Goal: Task Accomplishment & Management: Complete application form

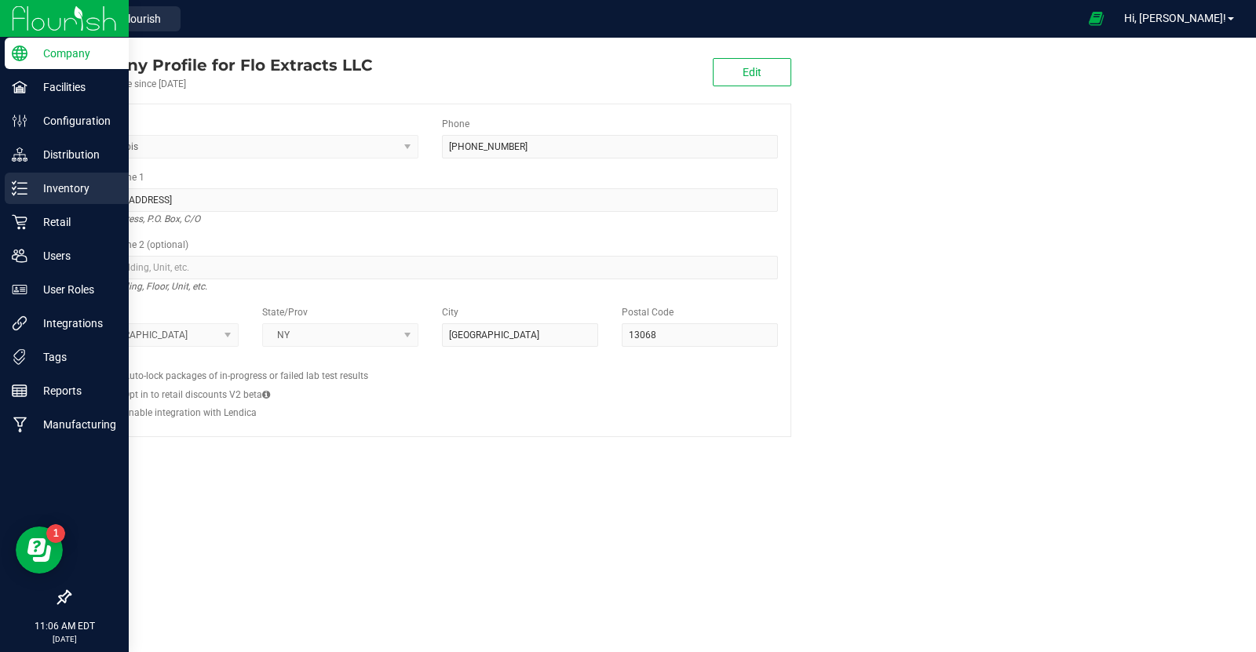
click at [63, 195] on p "Inventory" at bounding box center [74, 188] width 94 height 19
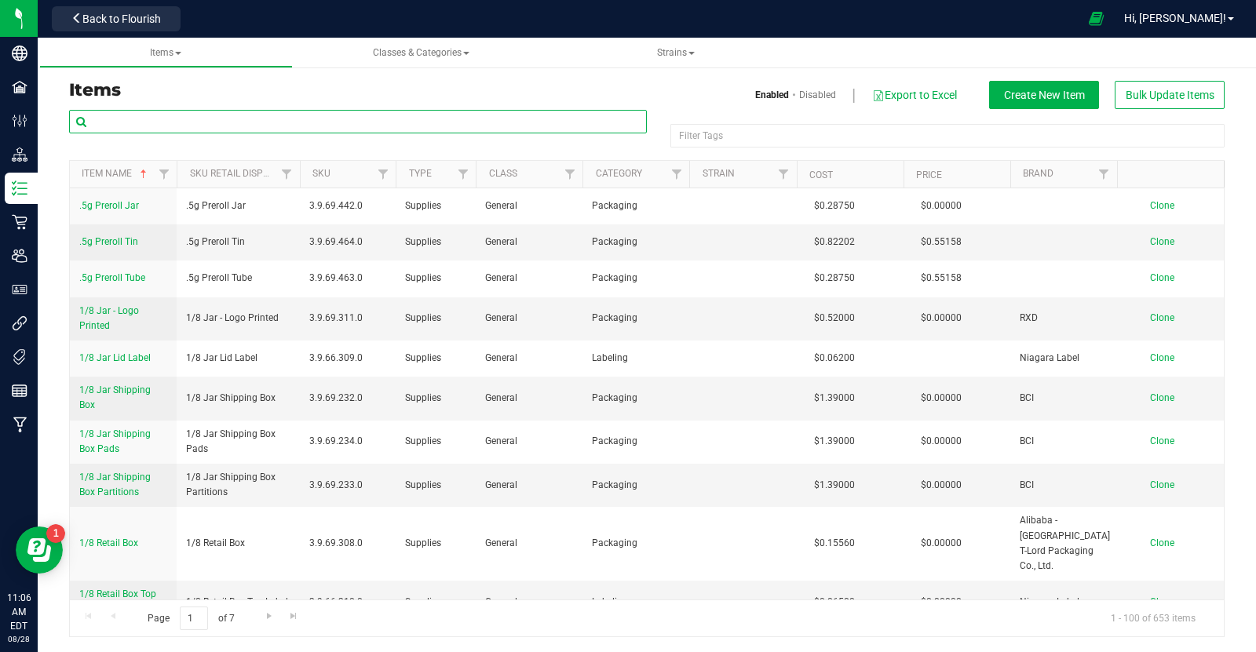
click at [246, 126] on input "text" at bounding box center [358, 122] width 578 height 24
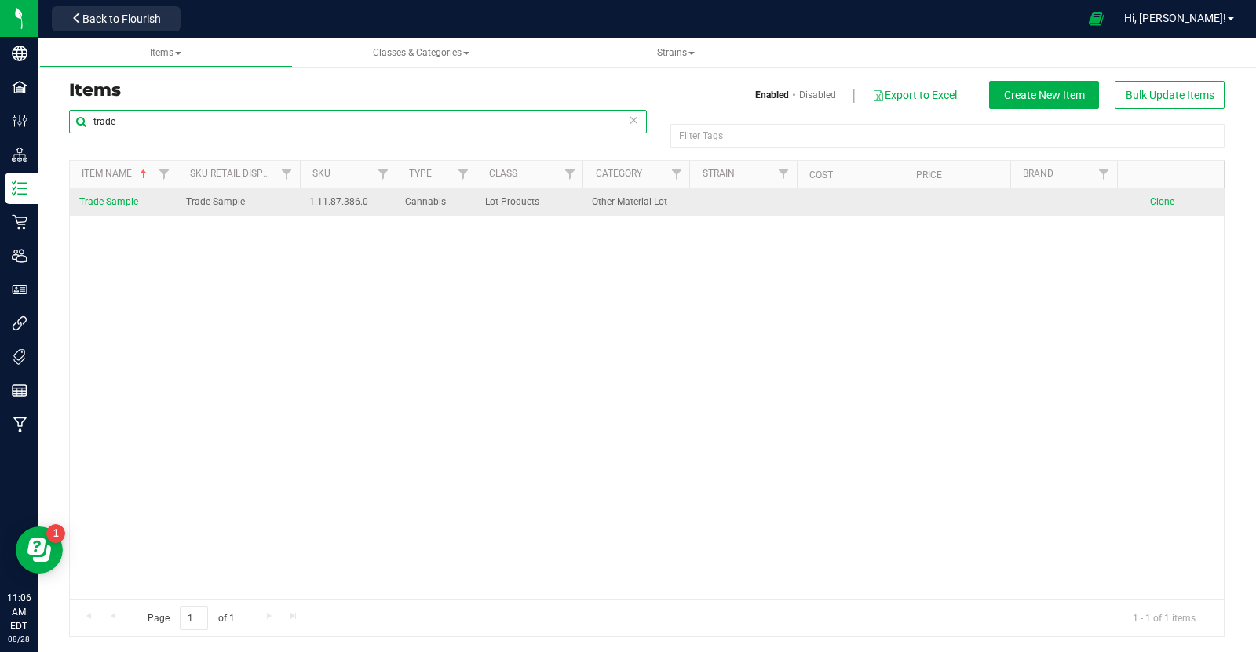
type input "trade"
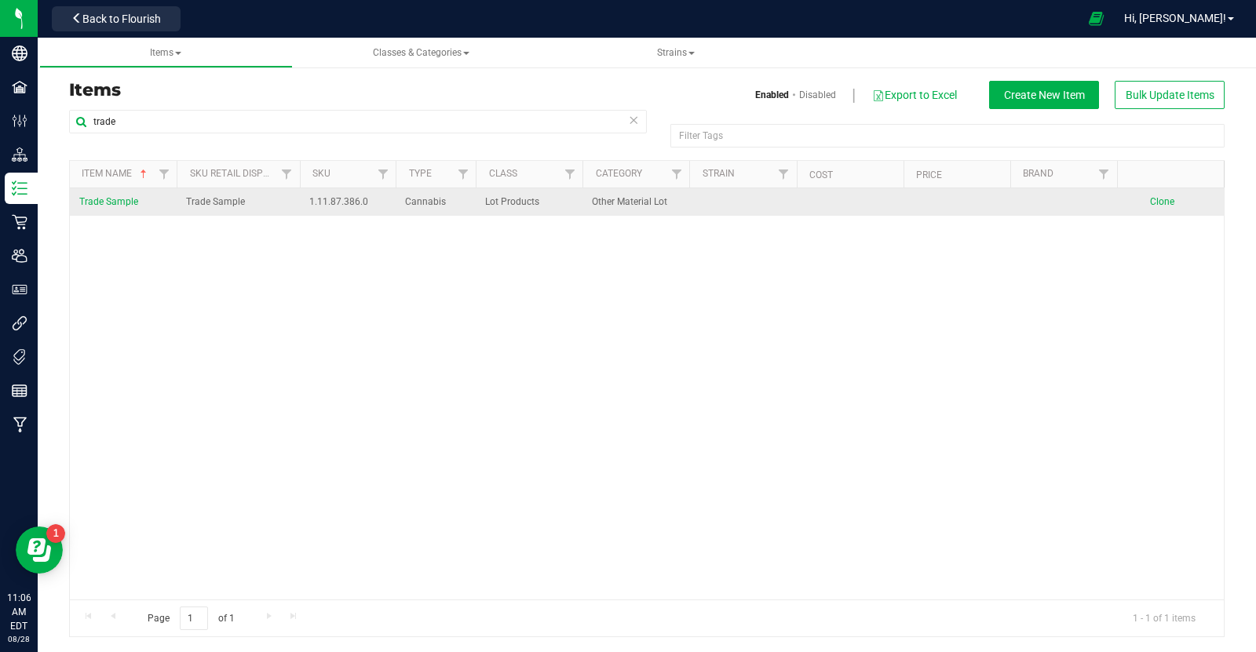
click at [125, 203] on span "Trade Sample" at bounding box center [108, 201] width 59 height 11
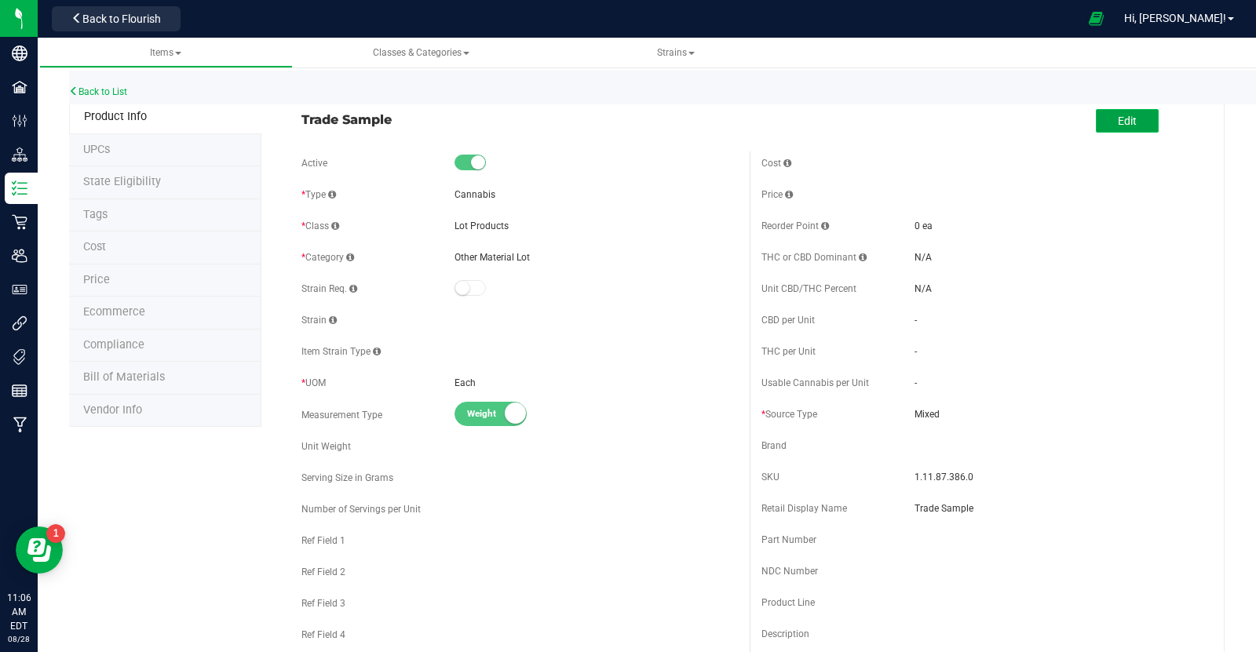
click at [1131, 124] on span "Edit" at bounding box center [1127, 121] width 19 height 13
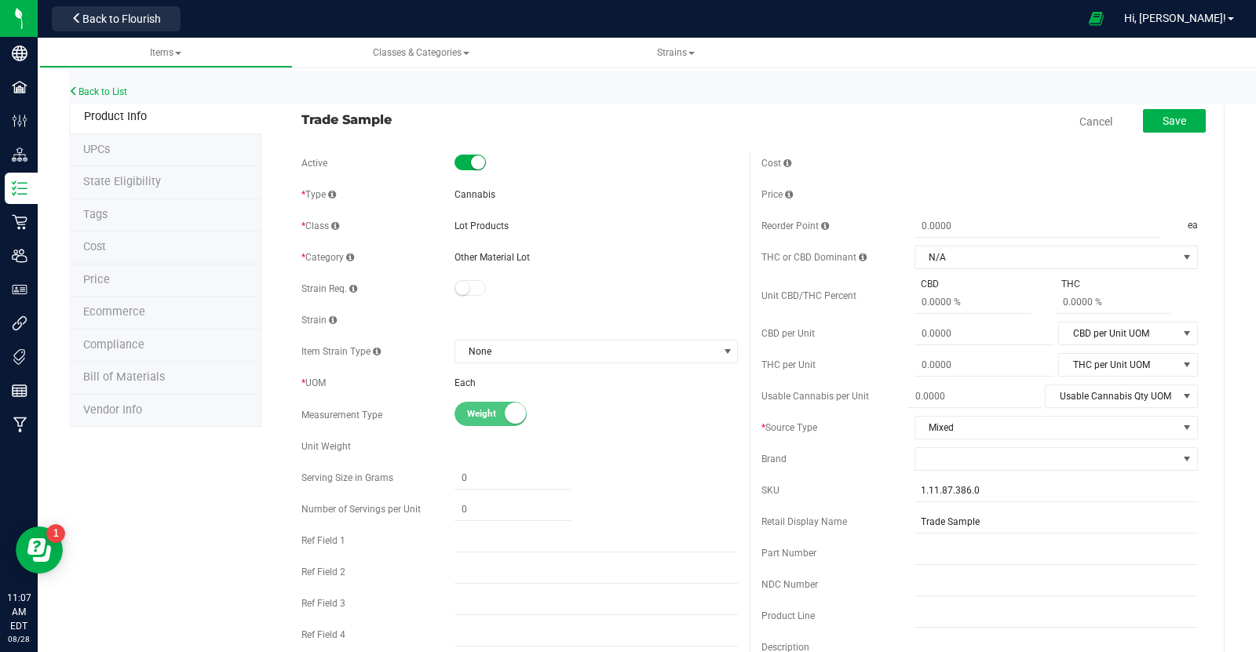
click at [495, 417] on span "Weight" at bounding box center [502, 414] width 71 height 23
click at [474, 410] on span "Weight" at bounding box center [502, 414] width 71 height 23
click at [524, 473] on input "text" at bounding box center [512, 478] width 117 height 22
click at [502, 515] on input "text" at bounding box center [512, 509] width 117 height 22
type input "0.0000"
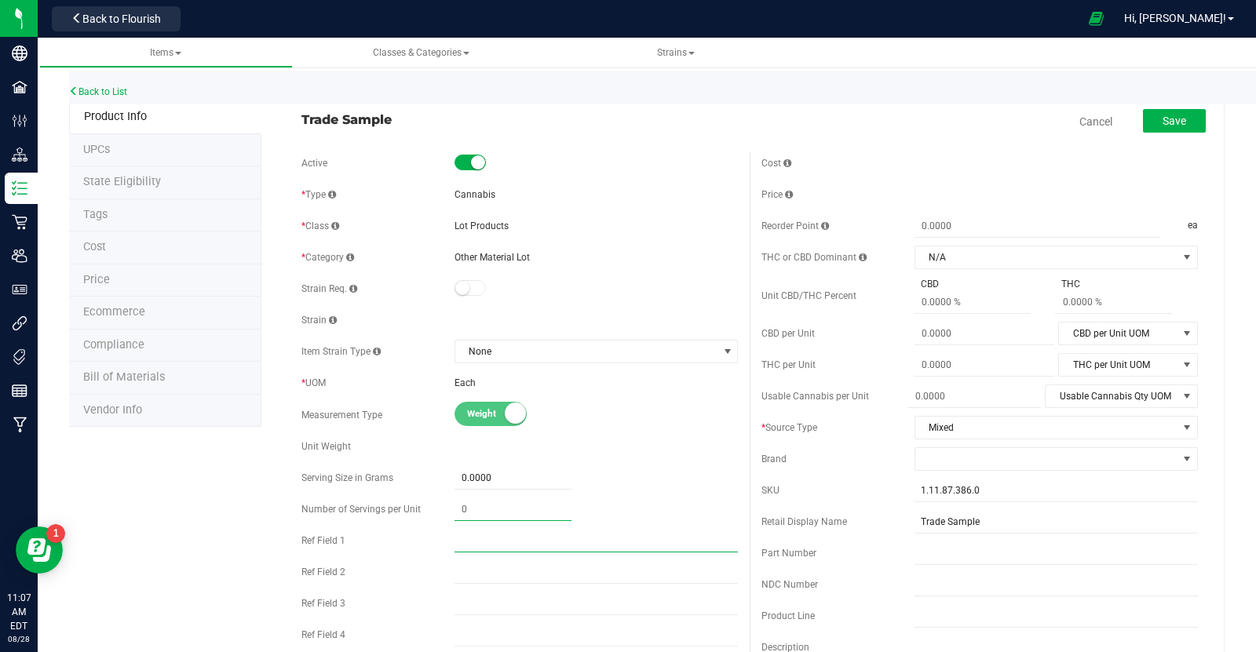
click at [504, 536] on input "text" at bounding box center [595, 541] width 283 height 24
click at [477, 451] on div "Unit Weight" at bounding box center [519, 447] width 436 height 24
click at [1105, 124] on link "Cancel" at bounding box center [1095, 122] width 33 height 16
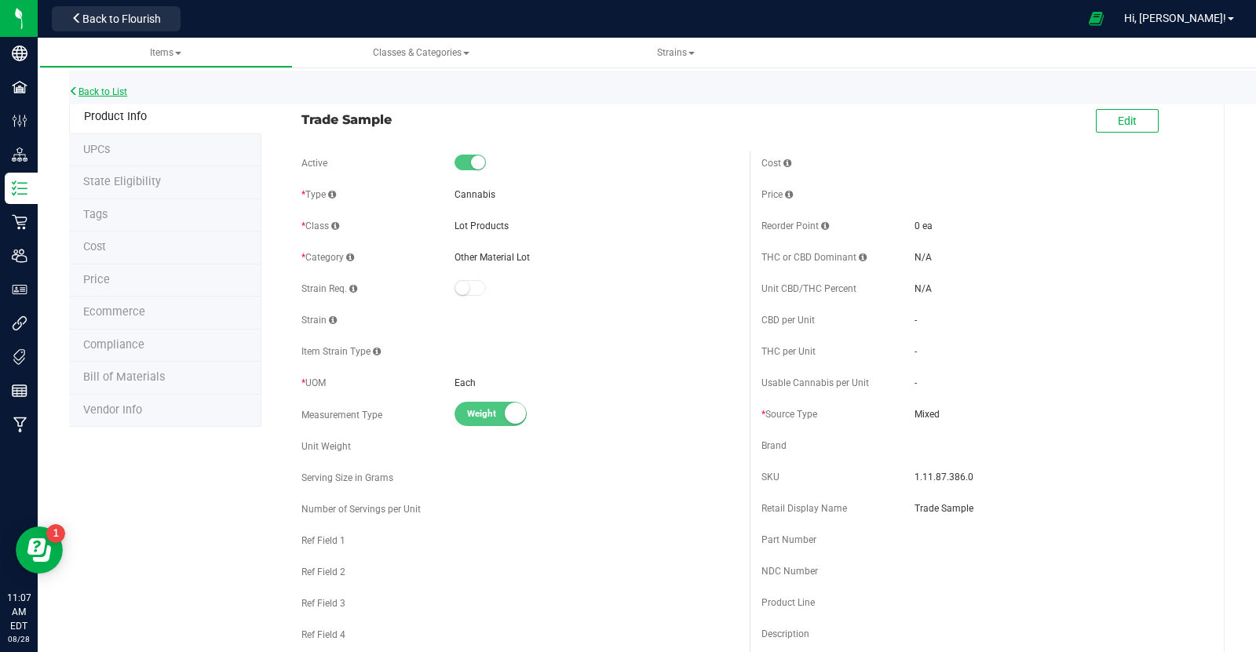
click at [97, 86] on link "Back to List" at bounding box center [98, 91] width 58 height 11
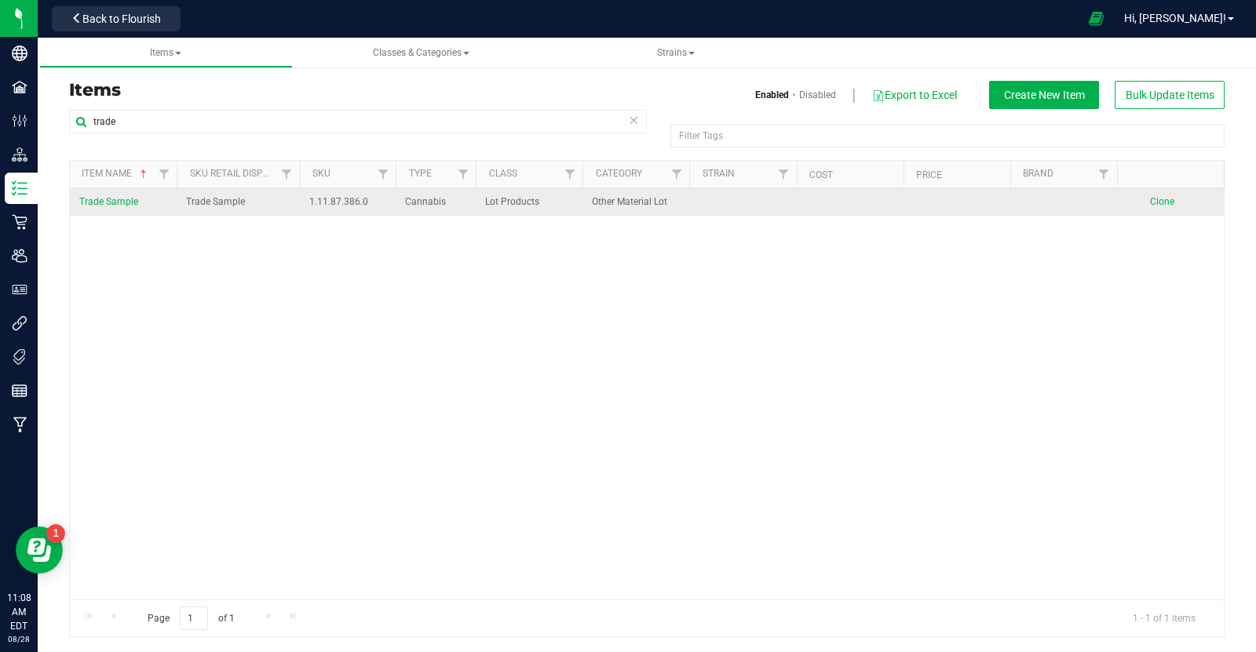
click at [1164, 199] on span "Clone" at bounding box center [1162, 201] width 24 height 11
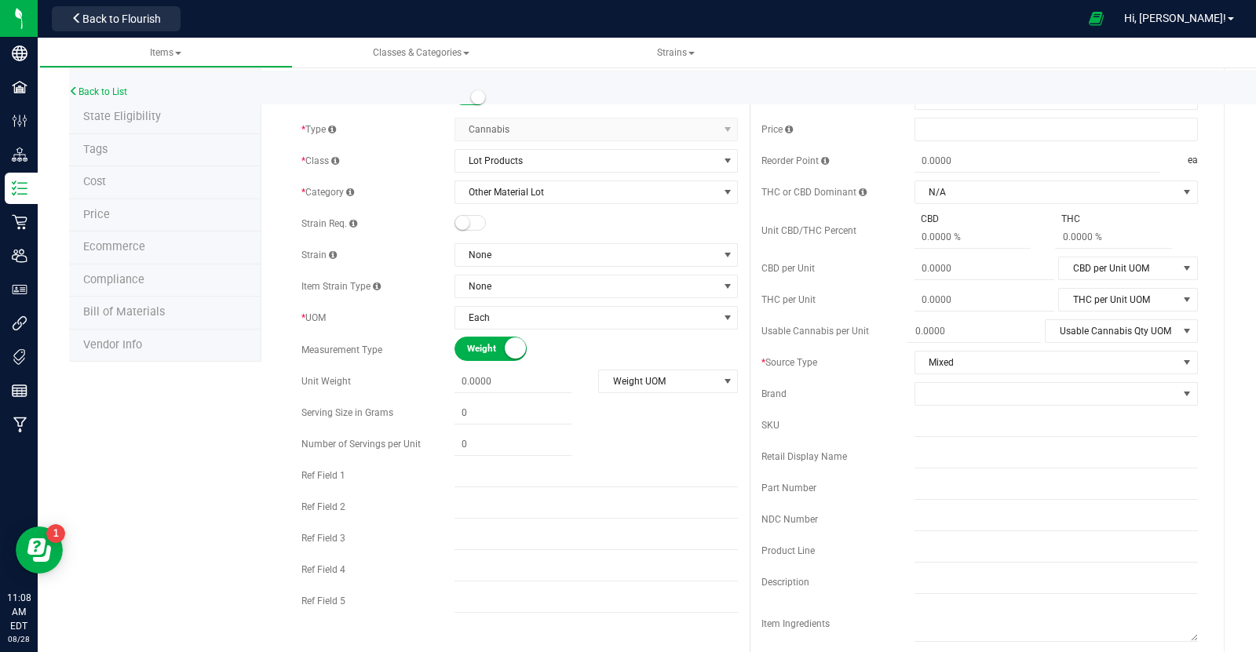
scroll to position [67, 0]
type input "Trade Sample 2"
click at [480, 344] on span "Weight" at bounding box center [502, 347] width 71 height 23
click at [503, 349] on span "Volume" at bounding box center [518, 347] width 71 height 23
click at [503, 349] on span "Weight" at bounding box center [502, 347] width 71 height 23
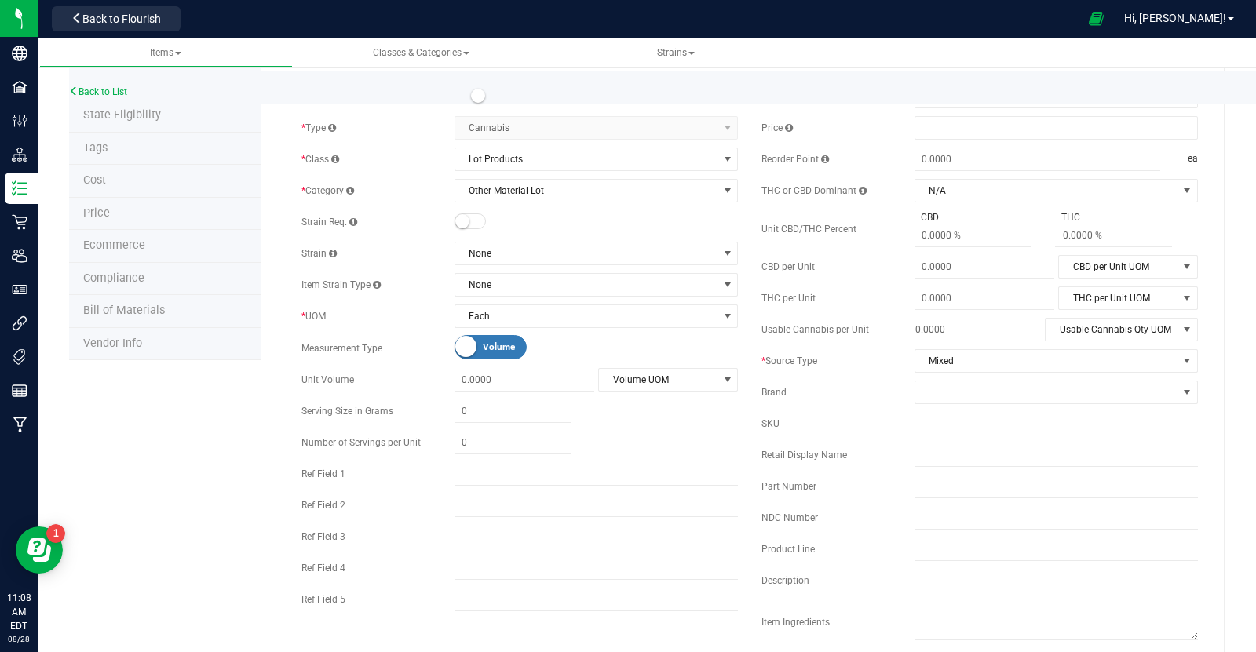
click at [503, 349] on span "Volume" at bounding box center [518, 347] width 71 height 23
click at [97, 89] on link "Back to List" at bounding box center [98, 91] width 58 height 11
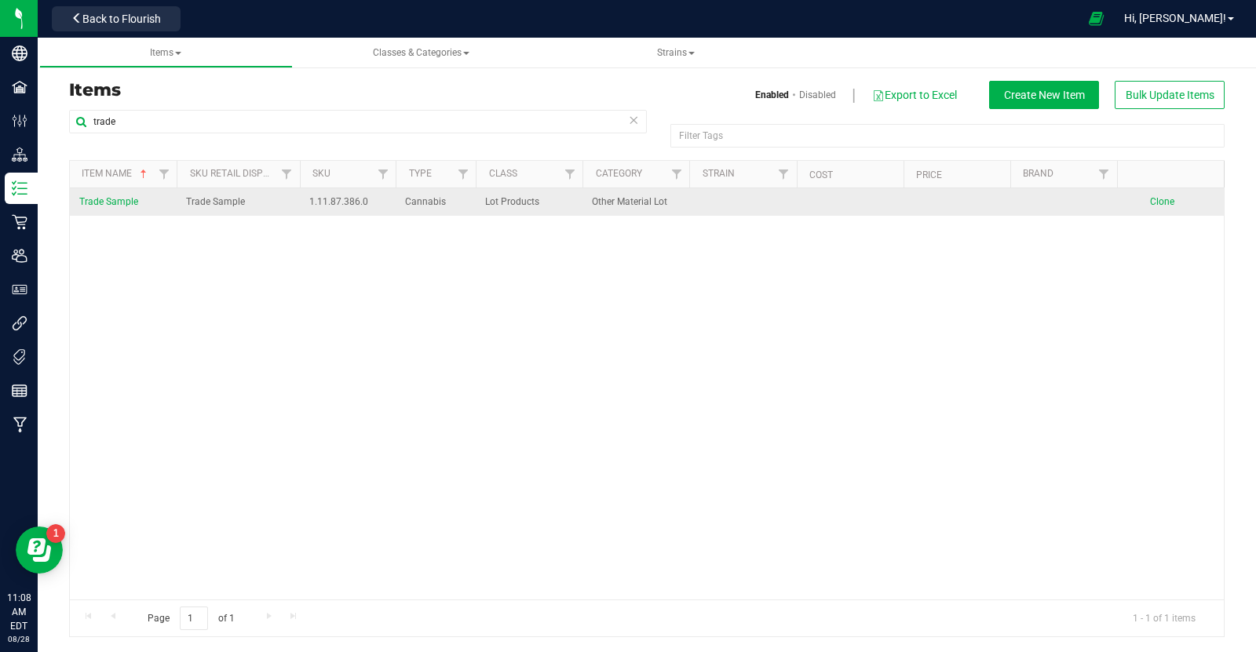
click at [122, 201] on span "Trade Sample" at bounding box center [108, 201] width 59 height 11
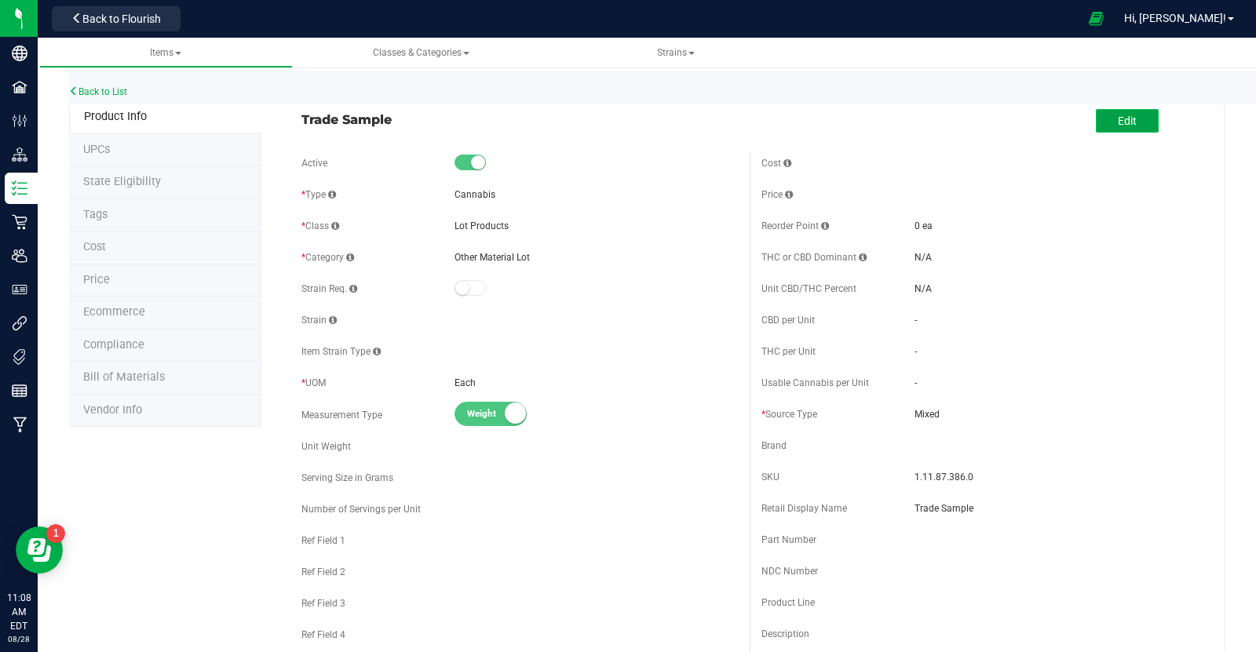
click at [1111, 113] on button "Edit" at bounding box center [1127, 121] width 63 height 24
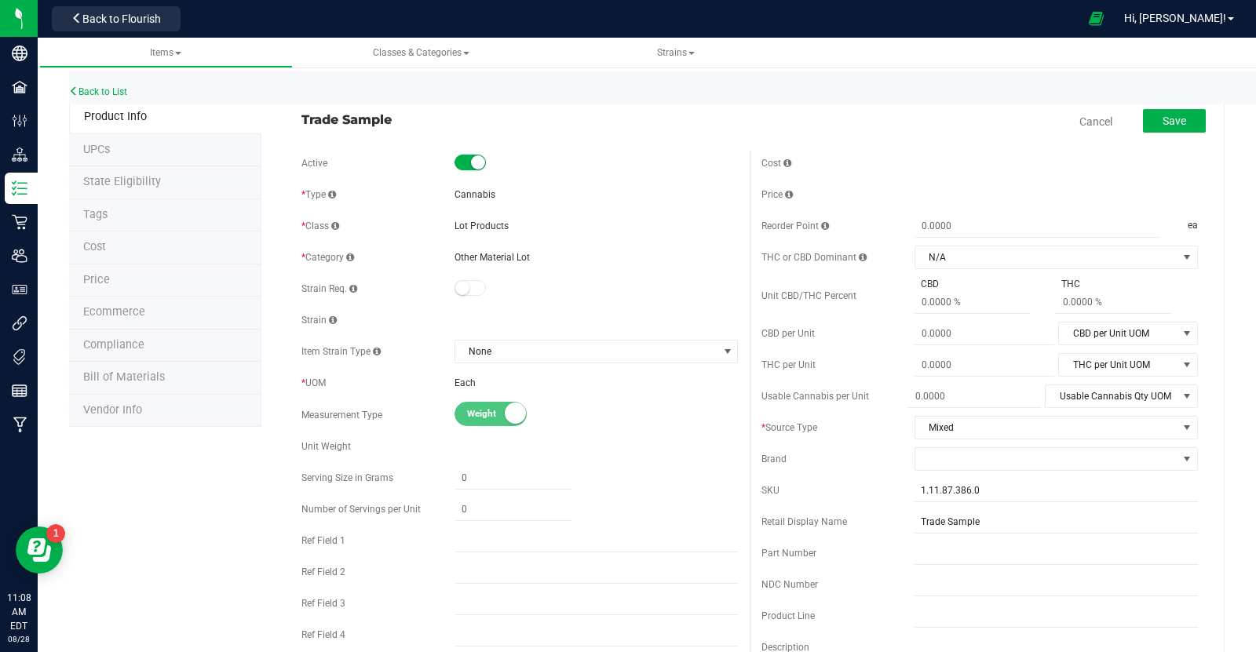
click at [1042, 158] on div "Cost" at bounding box center [979, 163] width 436 height 24
click at [122, 9] on button "Back to Flourish" at bounding box center [116, 18] width 129 height 25
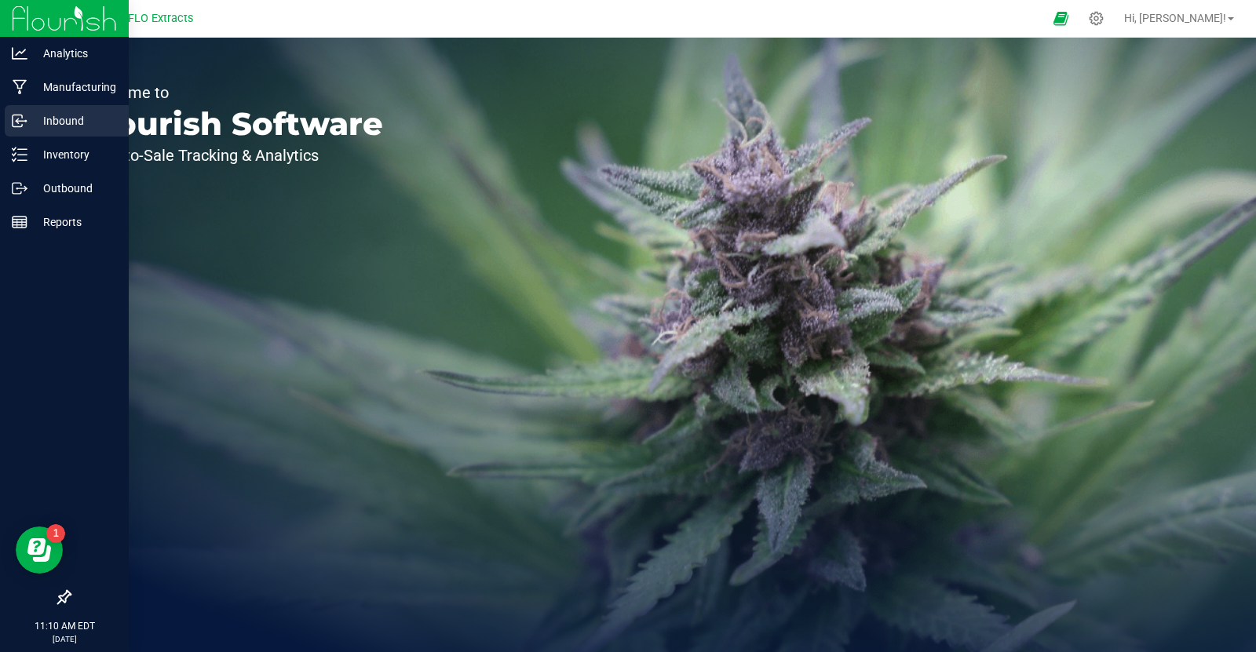
click at [62, 114] on p "Inbound" at bounding box center [74, 120] width 94 height 19
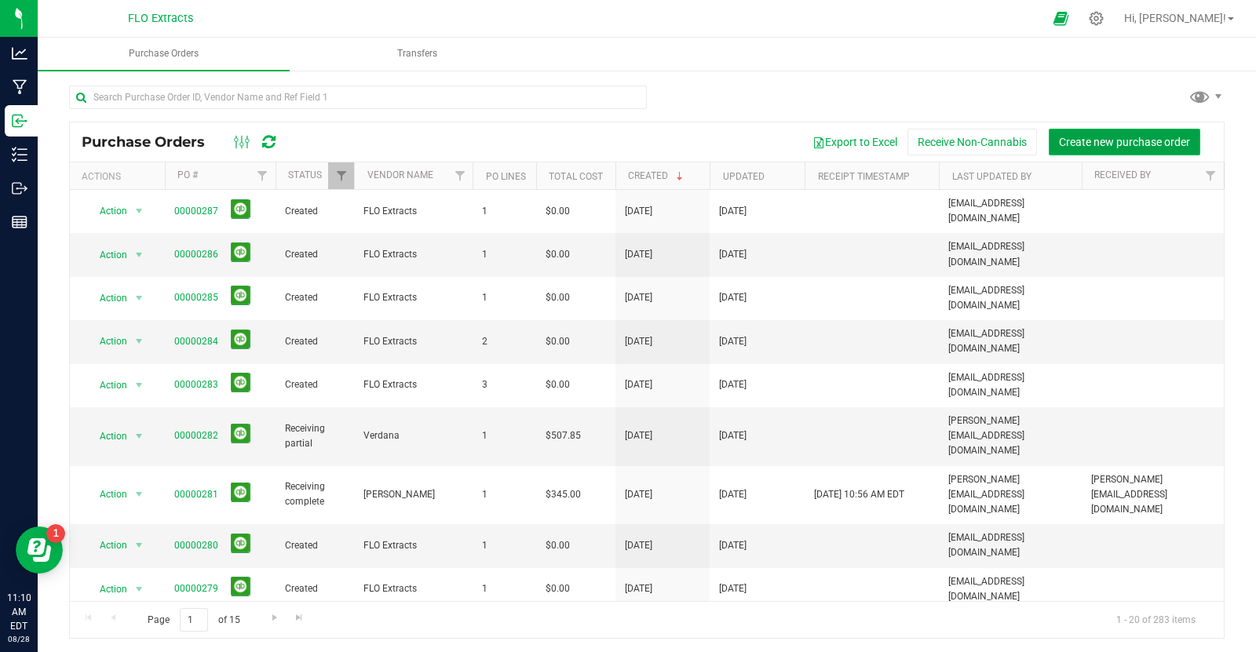
click at [1108, 137] on span "Create new purchase order" at bounding box center [1124, 142] width 131 height 13
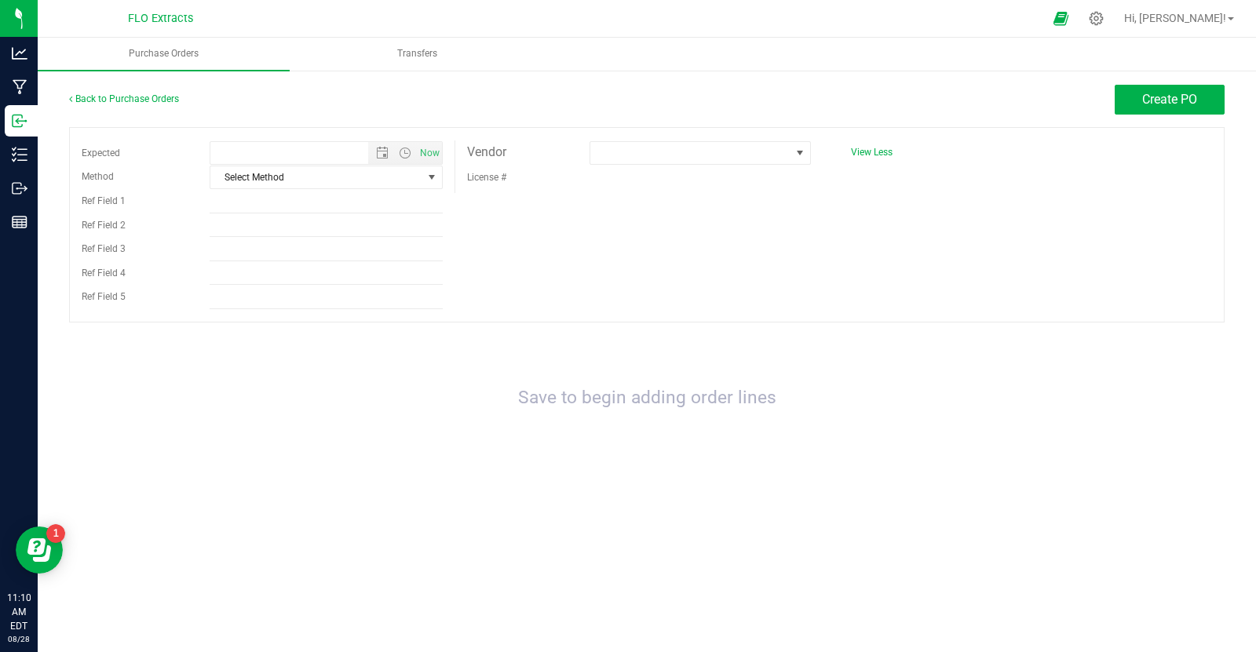
type input "[DATE] 11:10 AM"
click at [395, 177] on span "Select Method" at bounding box center [316, 177] width 212 height 22
click at [300, 296] on li "Local Delivery" at bounding box center [326, 296] width 232 height 24
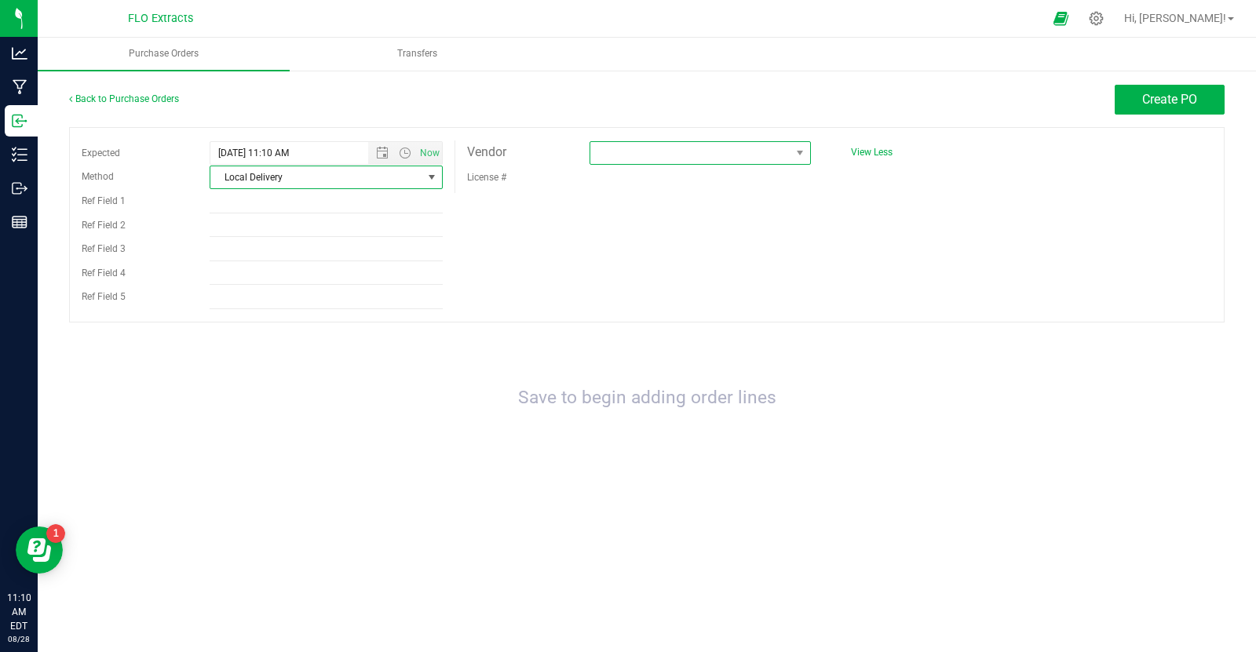
click at [709, 157] on span at bounding box center [690, 153] width 200 height 22
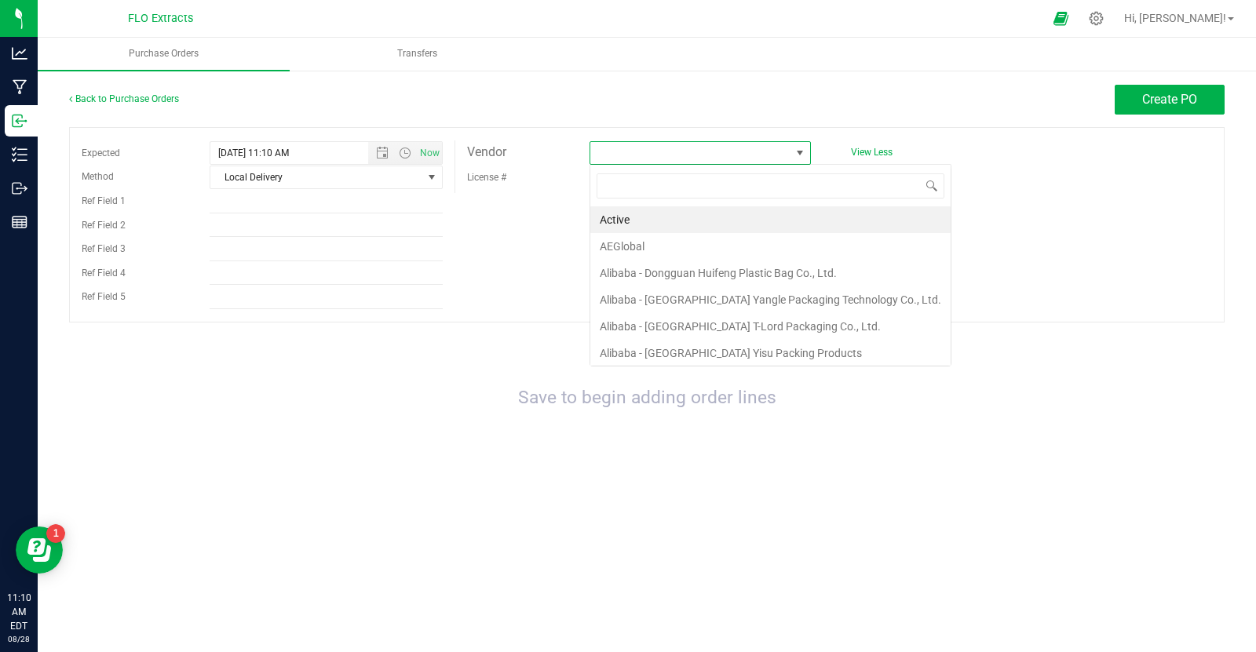
scroll to position [23, 221]
type input "fl"
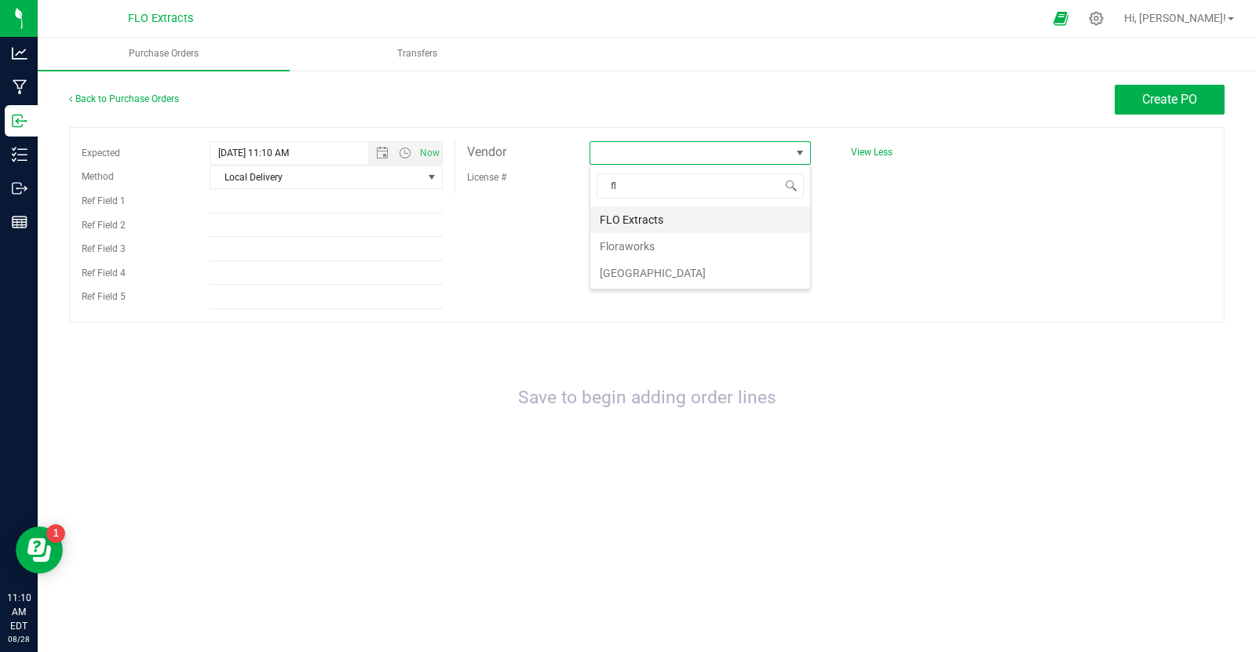
click at [637, 226] on li "FLO Extracts" at bounding box center [700, 219] width 220 height 27
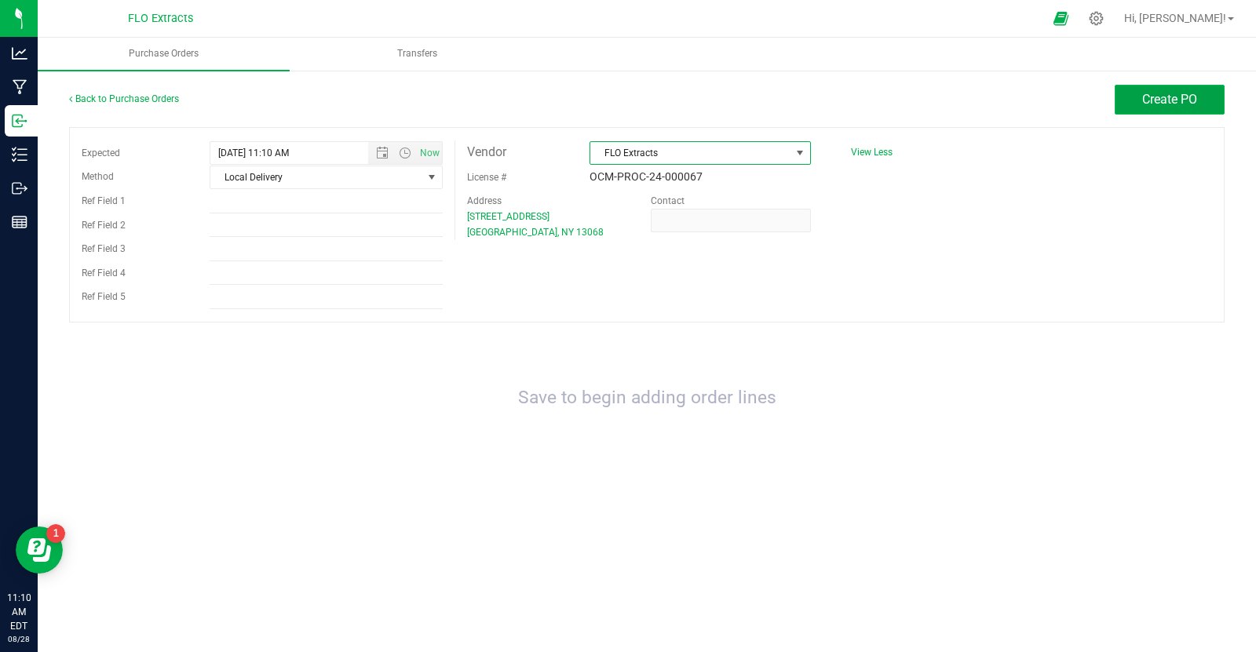
click at [1150, 93] on span "Create PO" at bounding box center [1169, 99] width 55 height 15
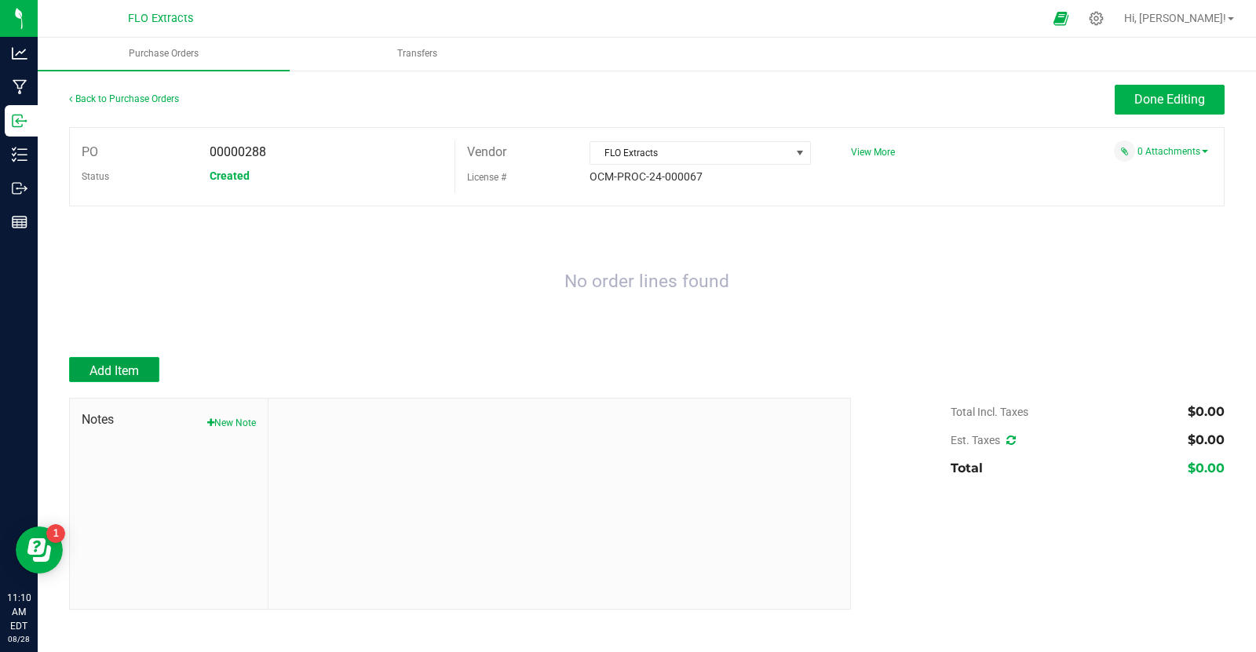
click at [133, 377] on span "Add Item" at bounding box center [113, 370] width 49 height 15
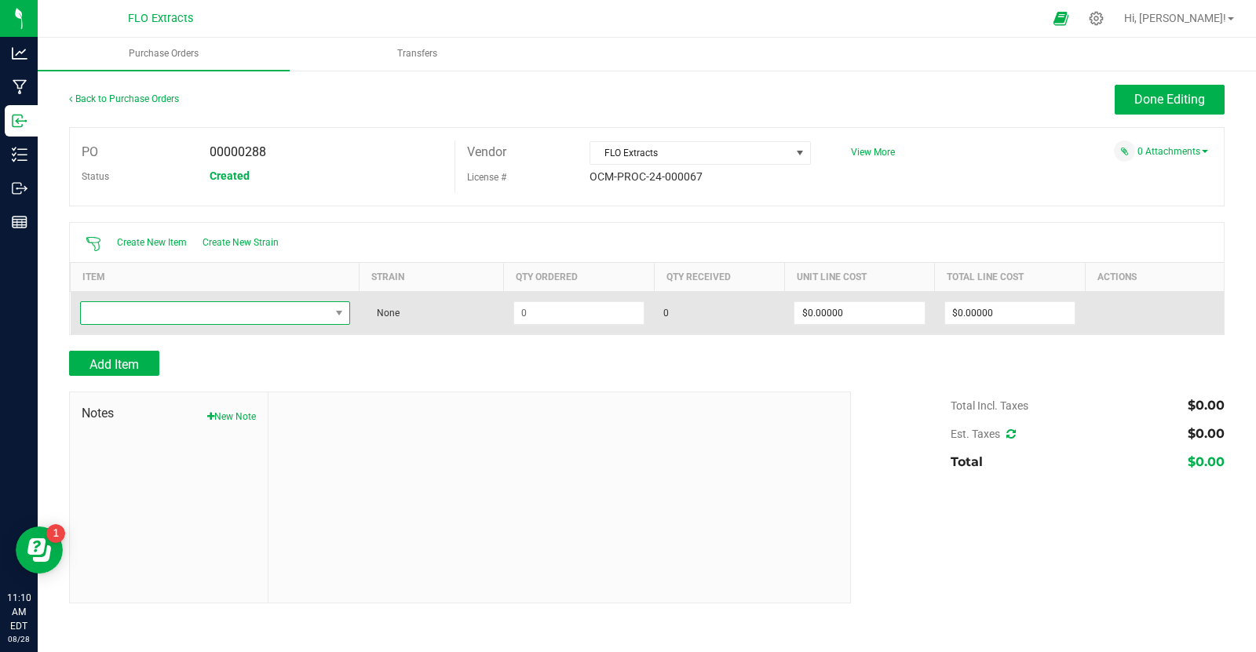
click at [154, 315] on span "NO DATA FOUND" at bounding box center [205, 313] width 249 height 22
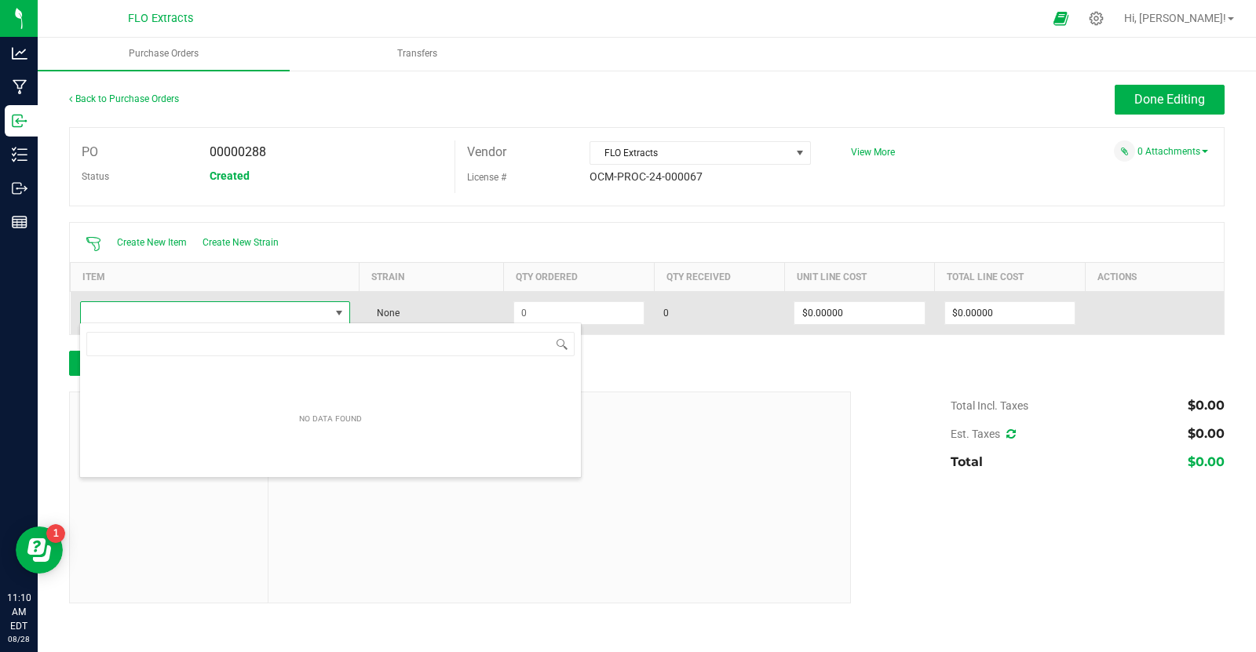
scroll to position [23, 271]
type input "r"
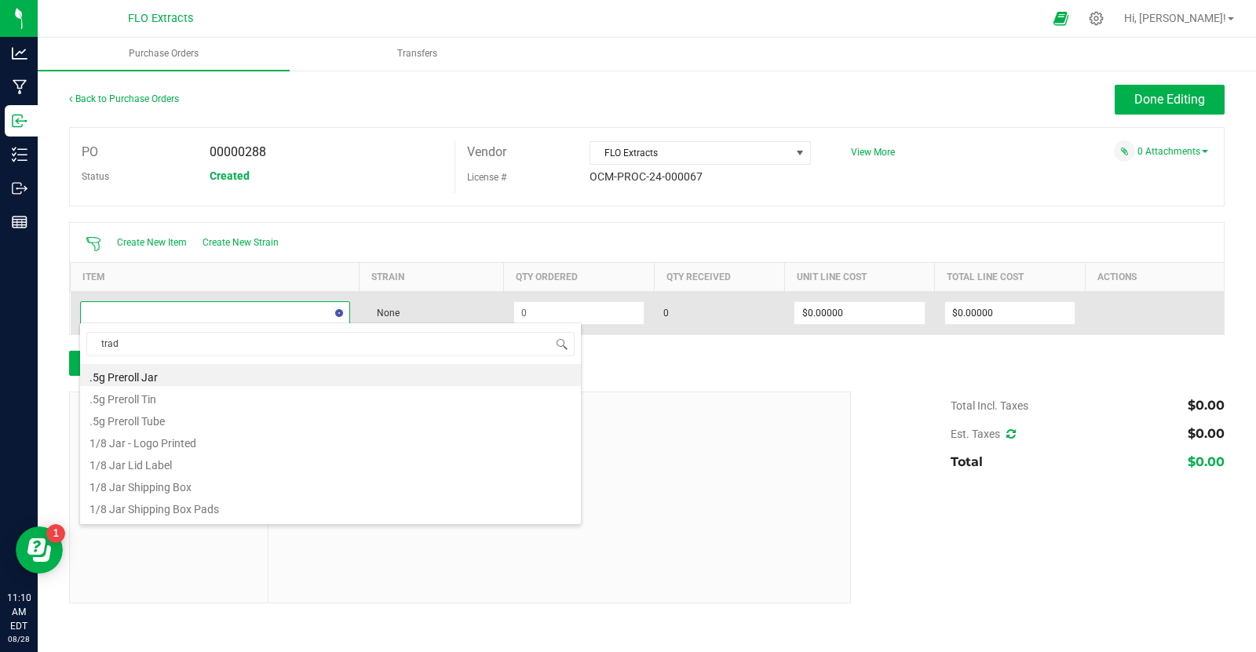
type input "trade"
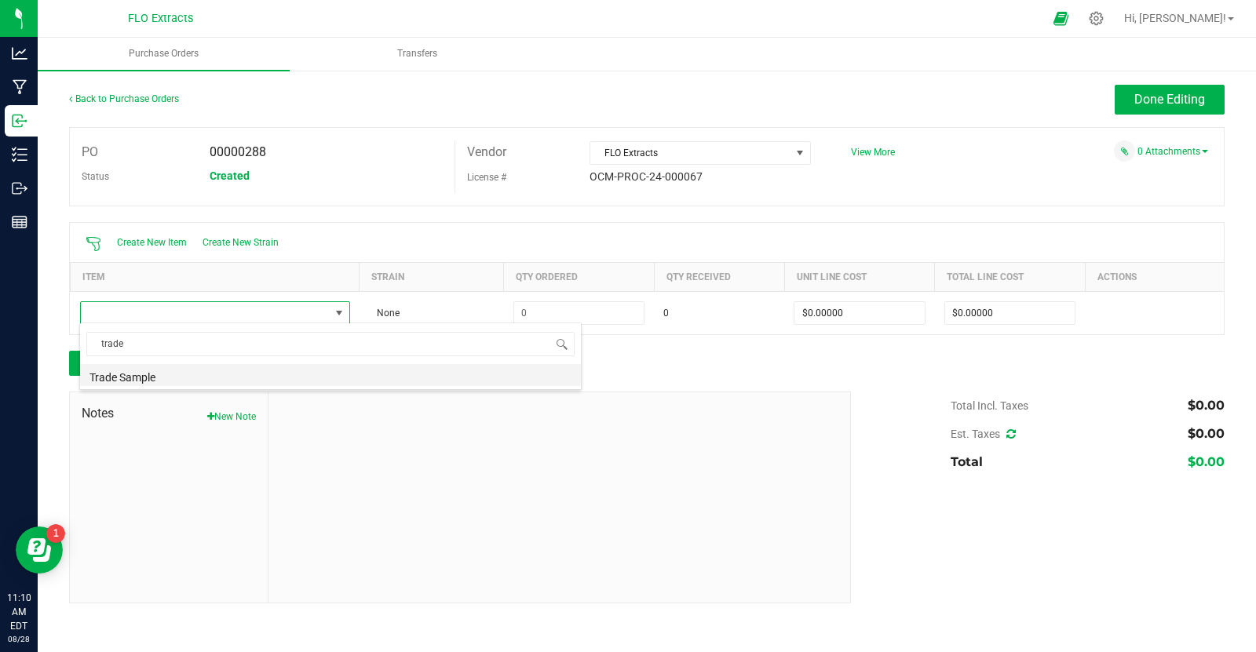
click at [123, 371] on li "Trade Sample" at bounding box center [330, 375] width 501 height 22
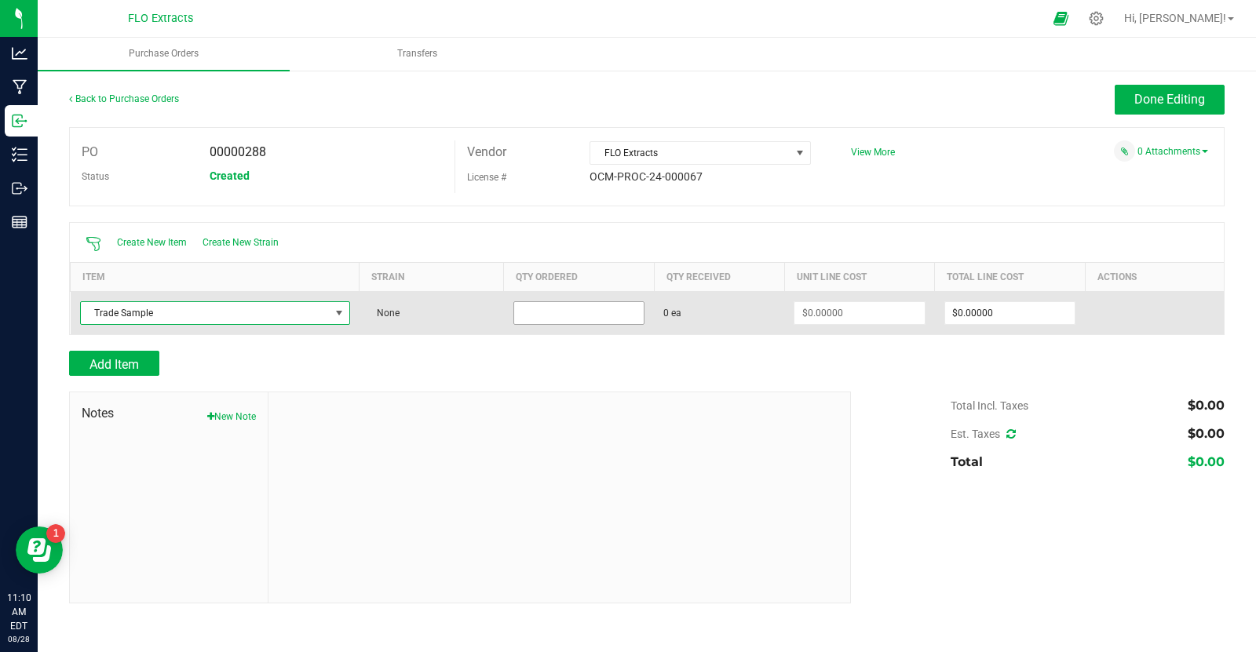
click at [598, 313] on input at bounding box center [579, 313] width 130 height 22
type input "90 ea"
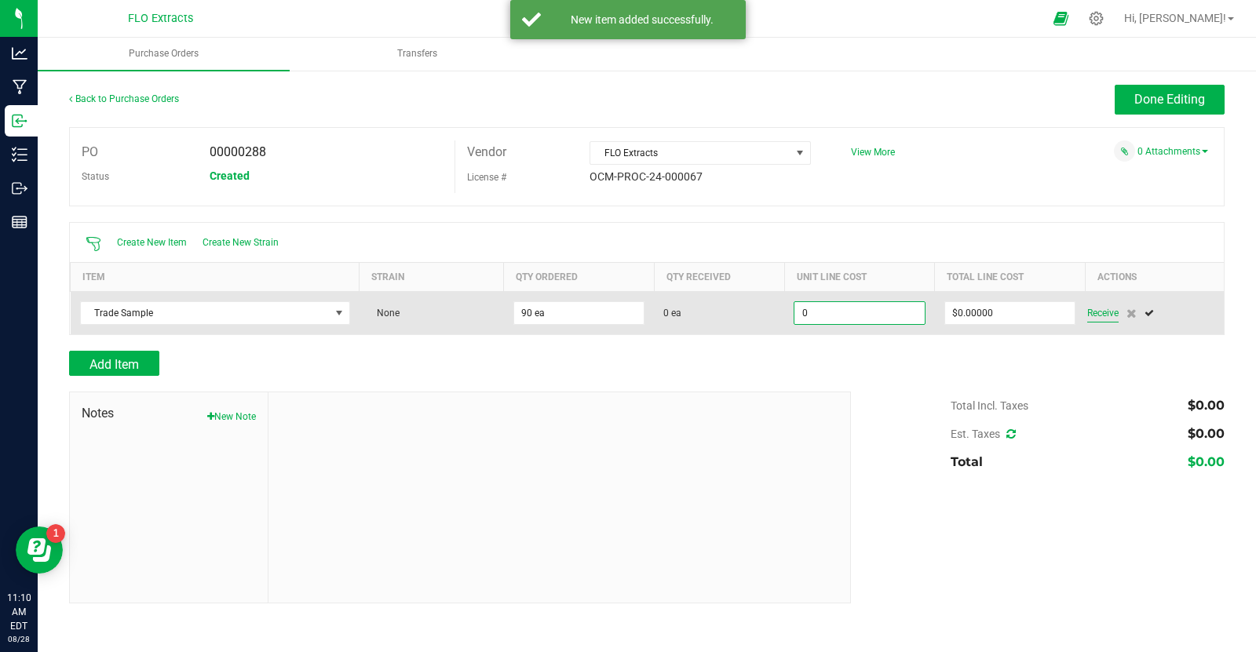
click at [1097, 309] on span "Receive" at bounding box center [1102, 313] width 31 height 19
type input "$0.00000"
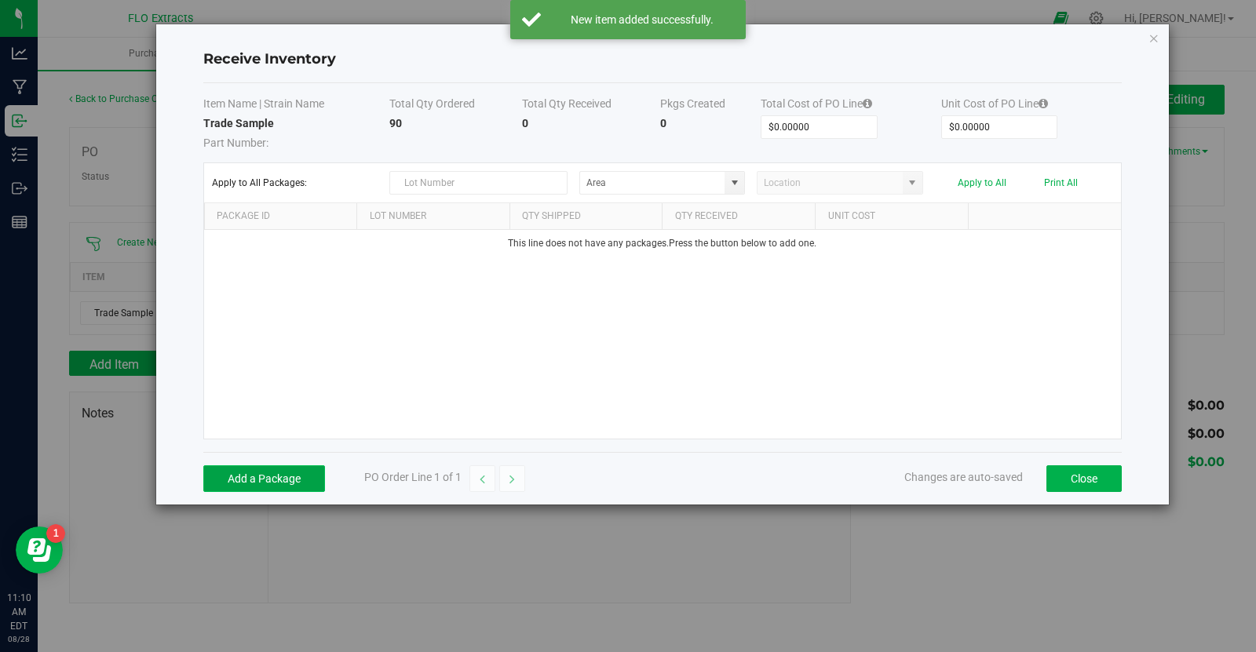
click at [265, 472] on button "Add a Package" at bounding box center [264, 478] width 122 height 27
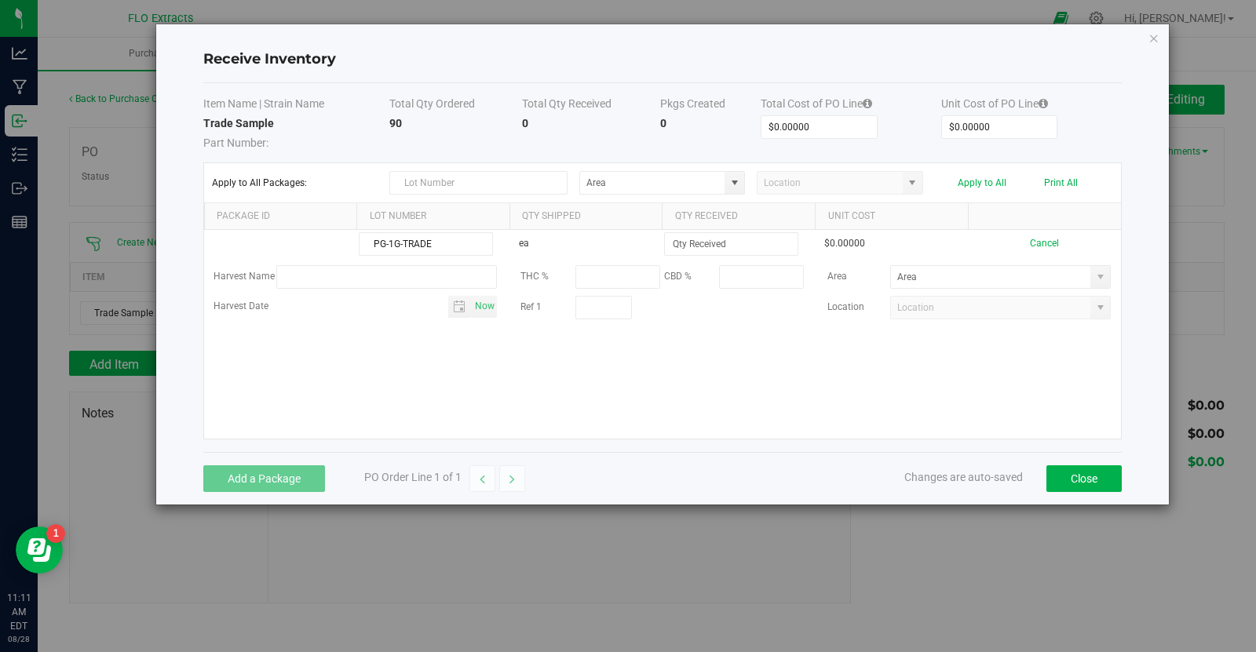
type input "PG-1G-TRADE"
type input "30 ea"
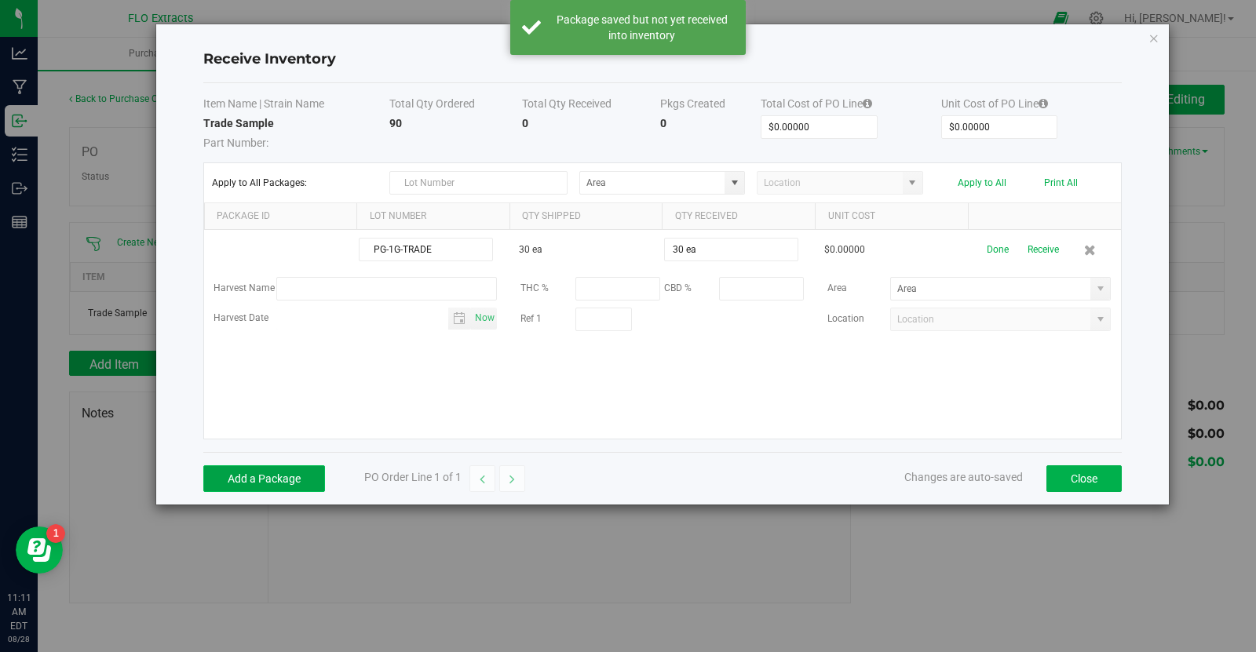
click at [298, 480] on button "Add a Package" at bounding box center [264, 478] width 122 height 27
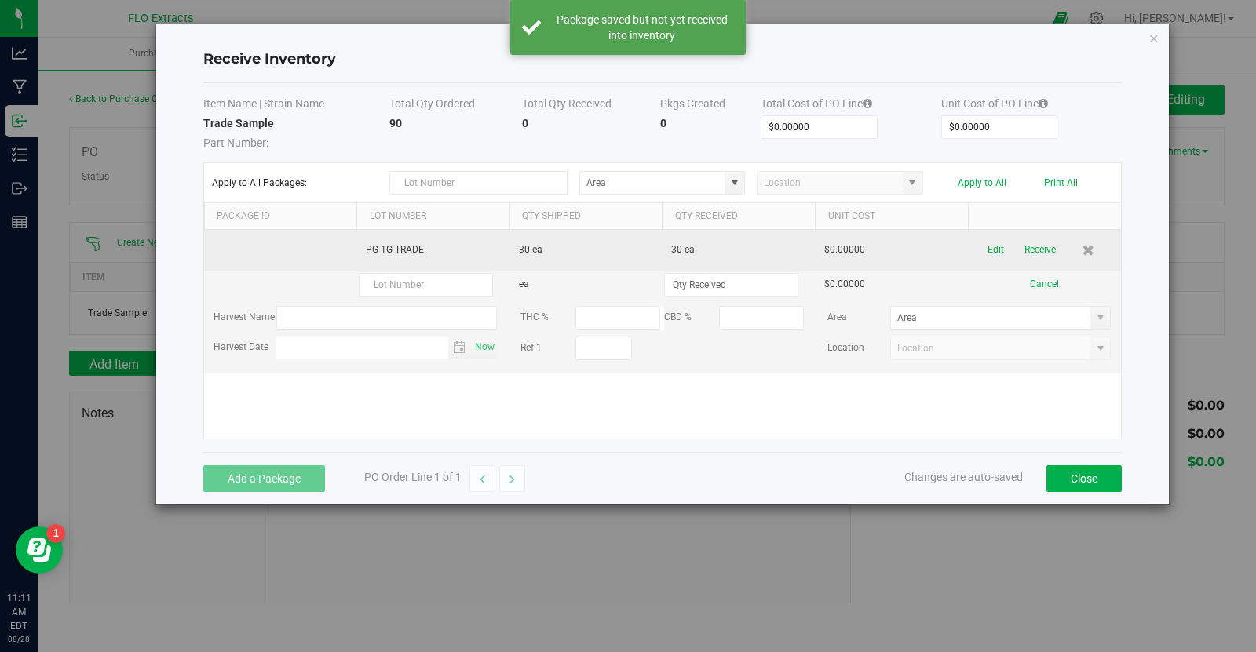
click at [403, 251] on td "PG-1G-TRADE" at bounding box center [432, 250] width 153 height 41
copy td "PG-1G-TRADE"
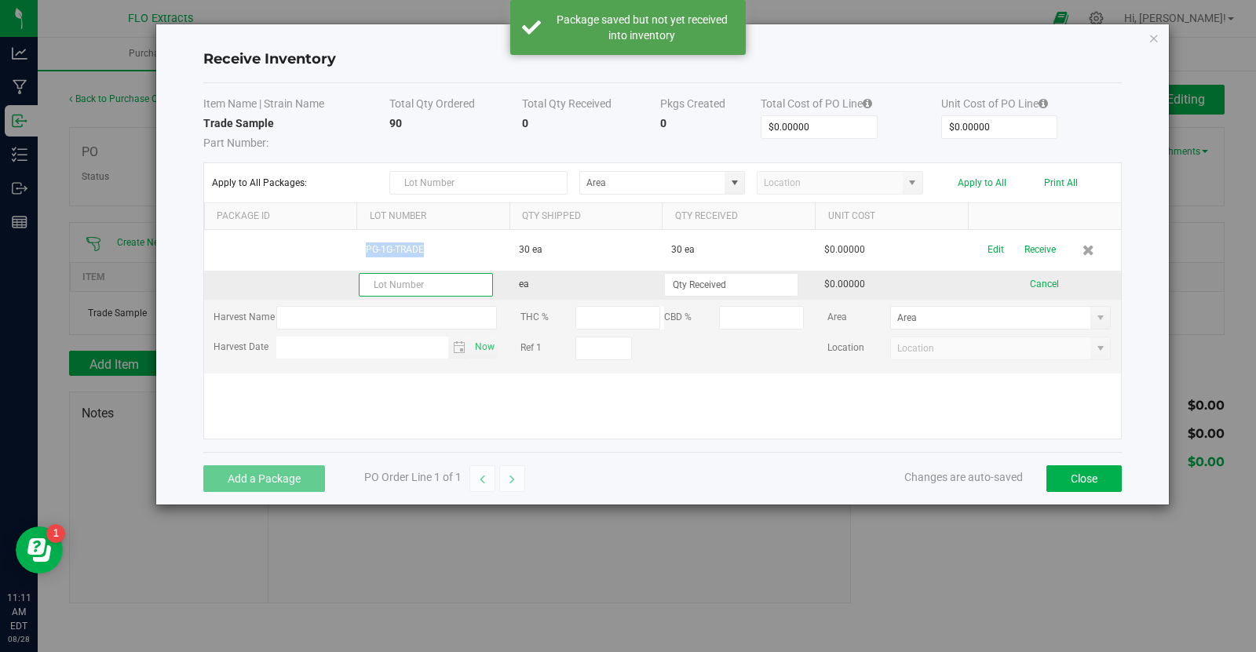
click at [393, 287] on input "text" at bounding box center [426, 285] width 134 height 24
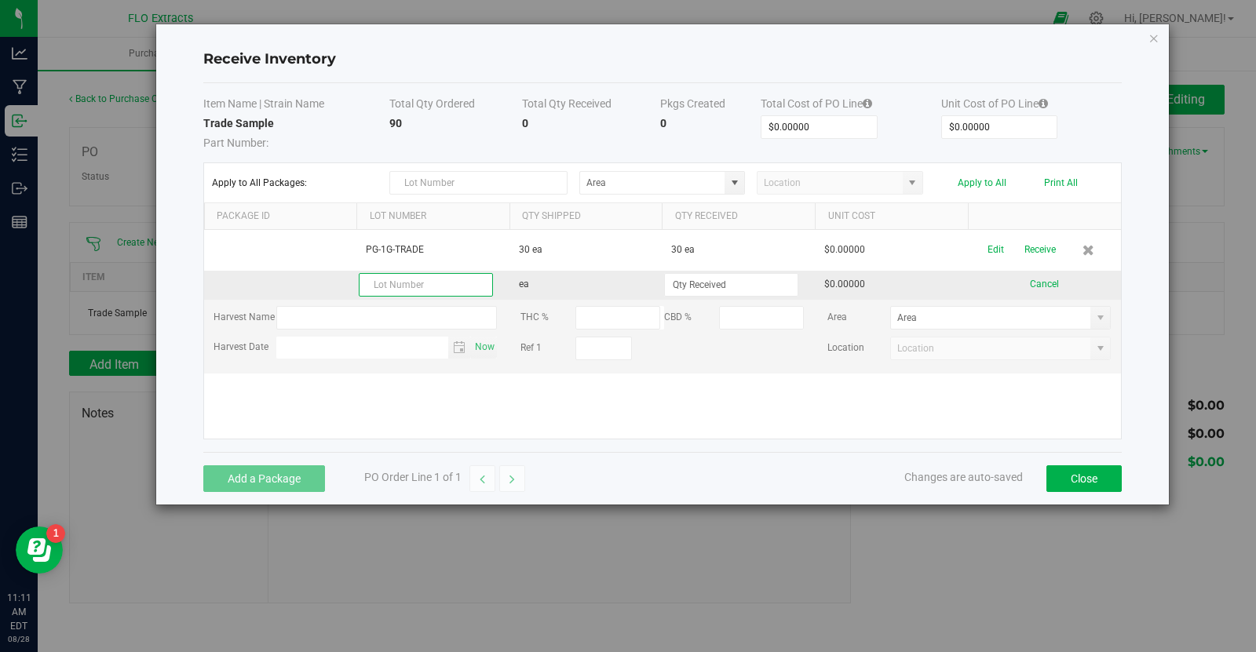
paste input "PG-1G-TRADE"
click at [393, 287] on input "PG-1G-TRADE" at bounding box center [426, 285] width 134 height 24
type input "PG-1G-TRADE"
type input "30 ea"
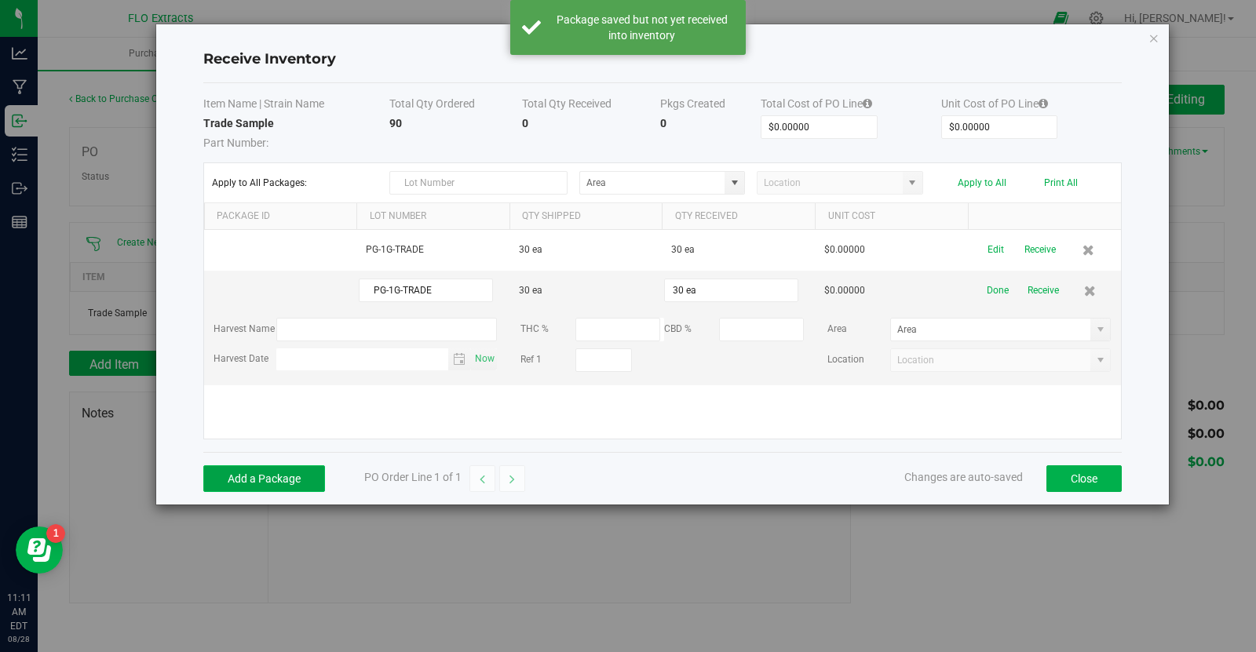
click at [266, 475] on button "Add a Package" at bounding box center [264, 478] width 122 height 27
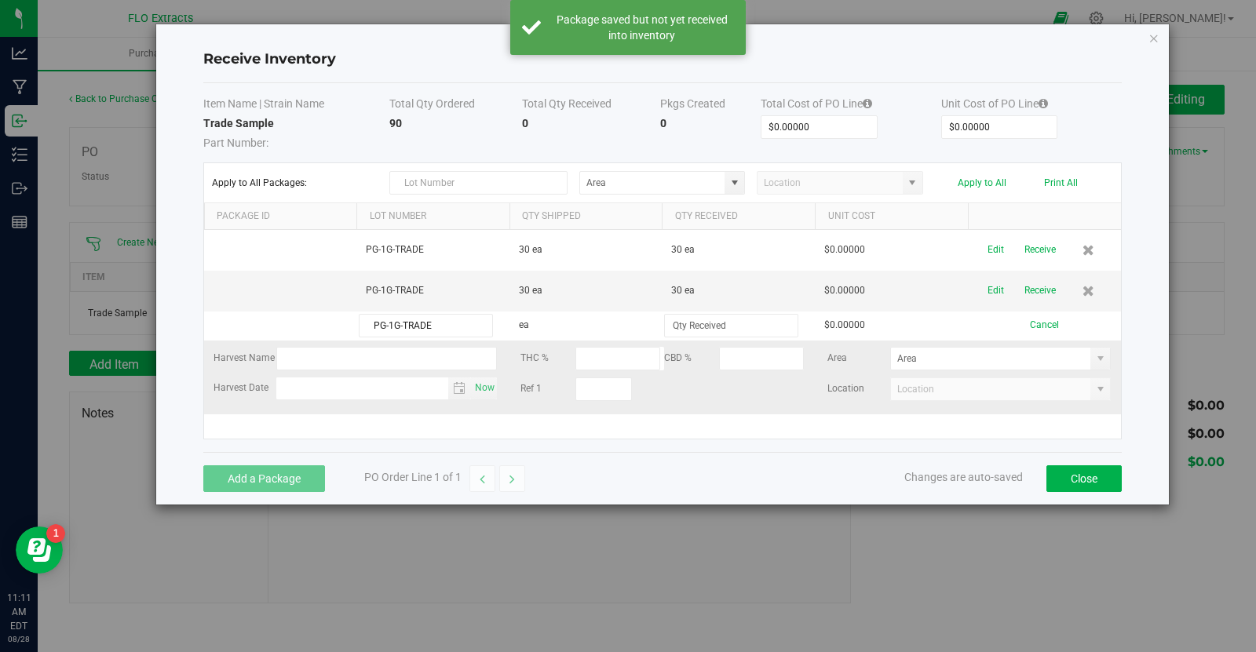
type input "PG-1G-TRADE"
type input "30 ea"
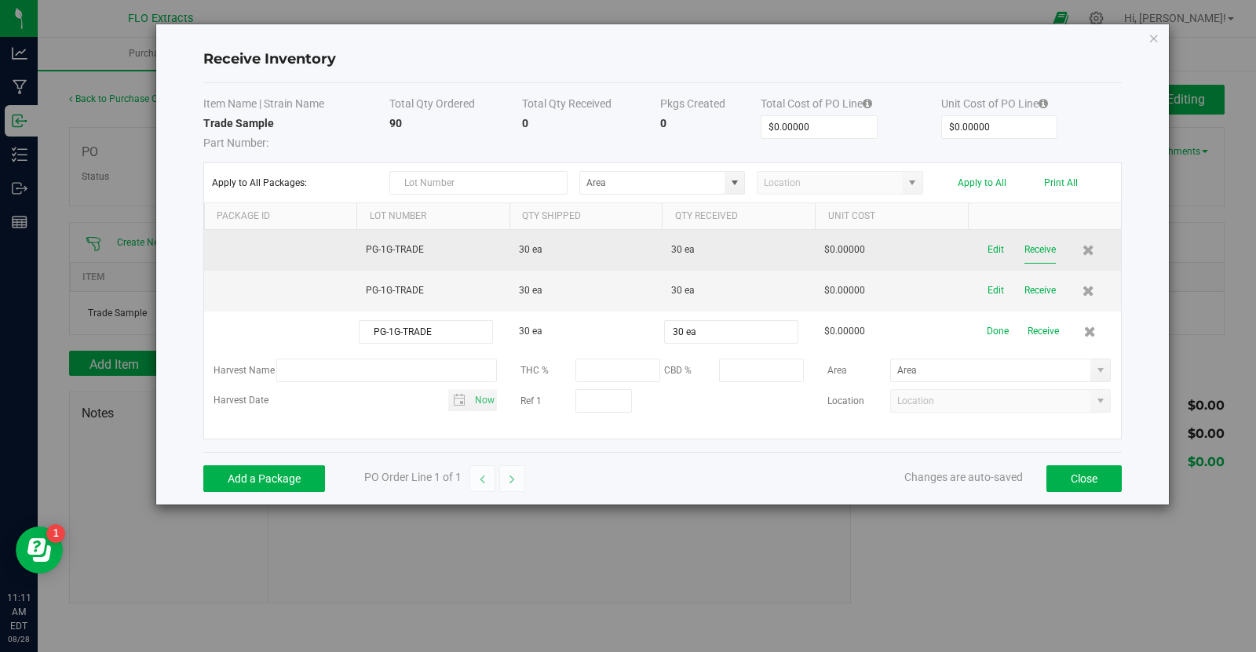
click at [1035, 244] on button "Receive" at bounding box center [1039, 249] width 31 height 27
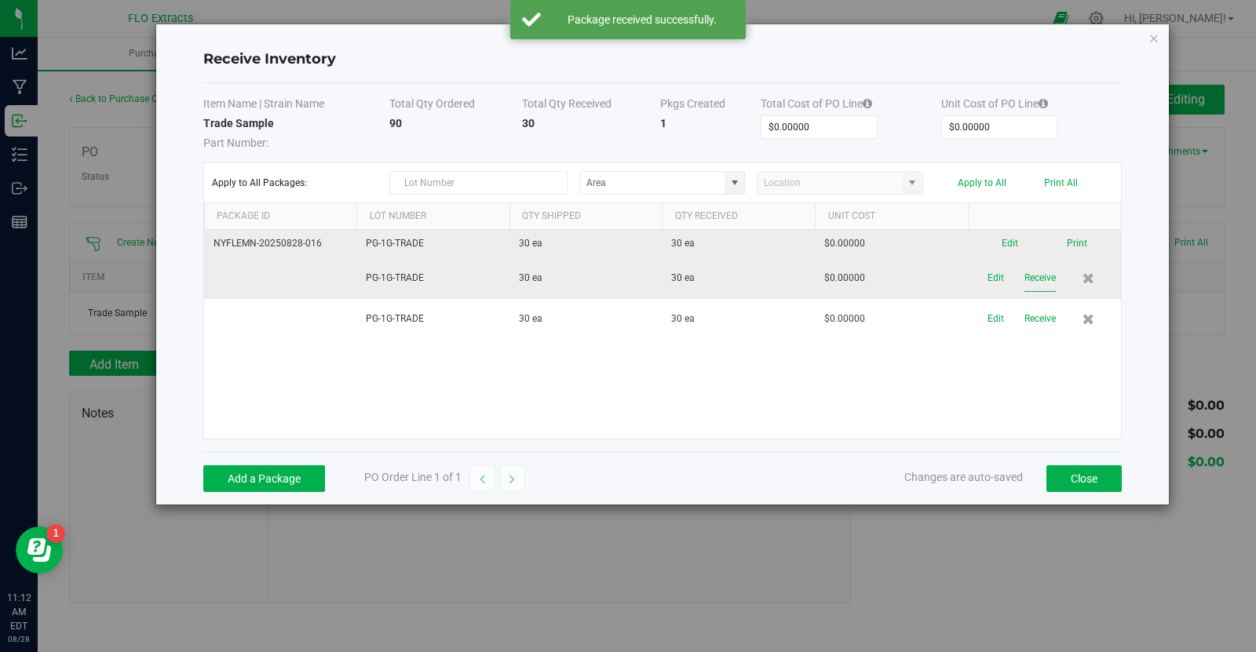
click at [1043, 277] on button "Receive" at bounding box center [1039, 278] width 31 height 27
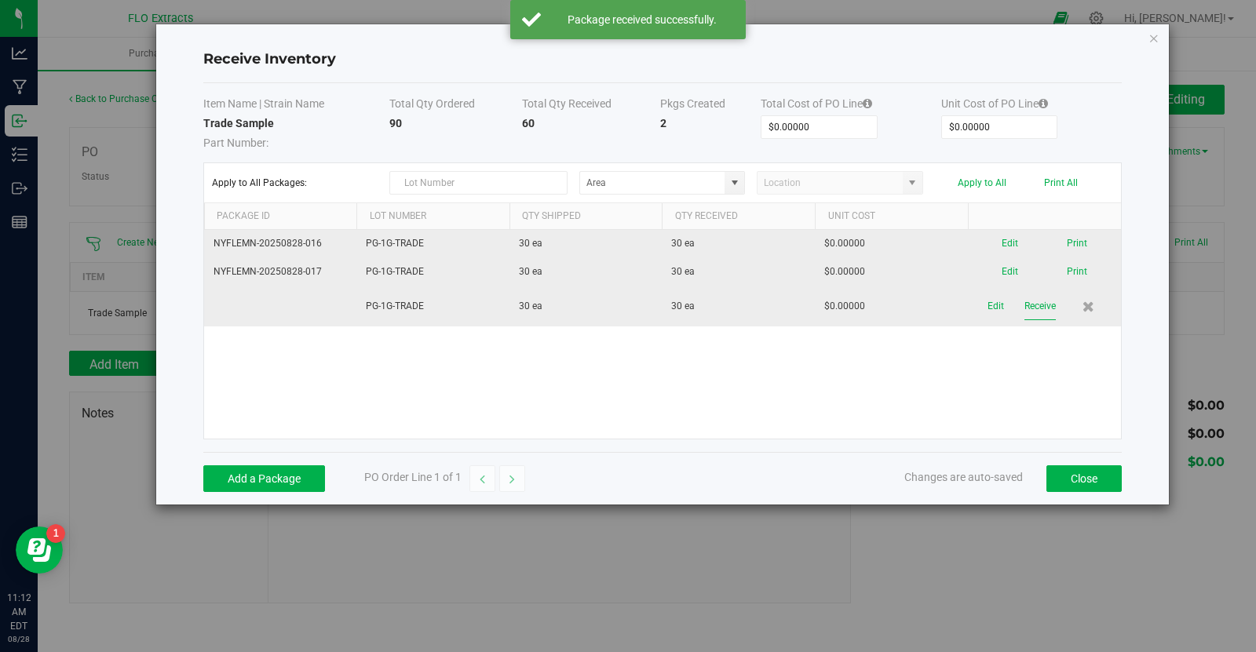
click at [1036, 303] on button "Receive" at bounding box center [1039, 306] width 31 height 27
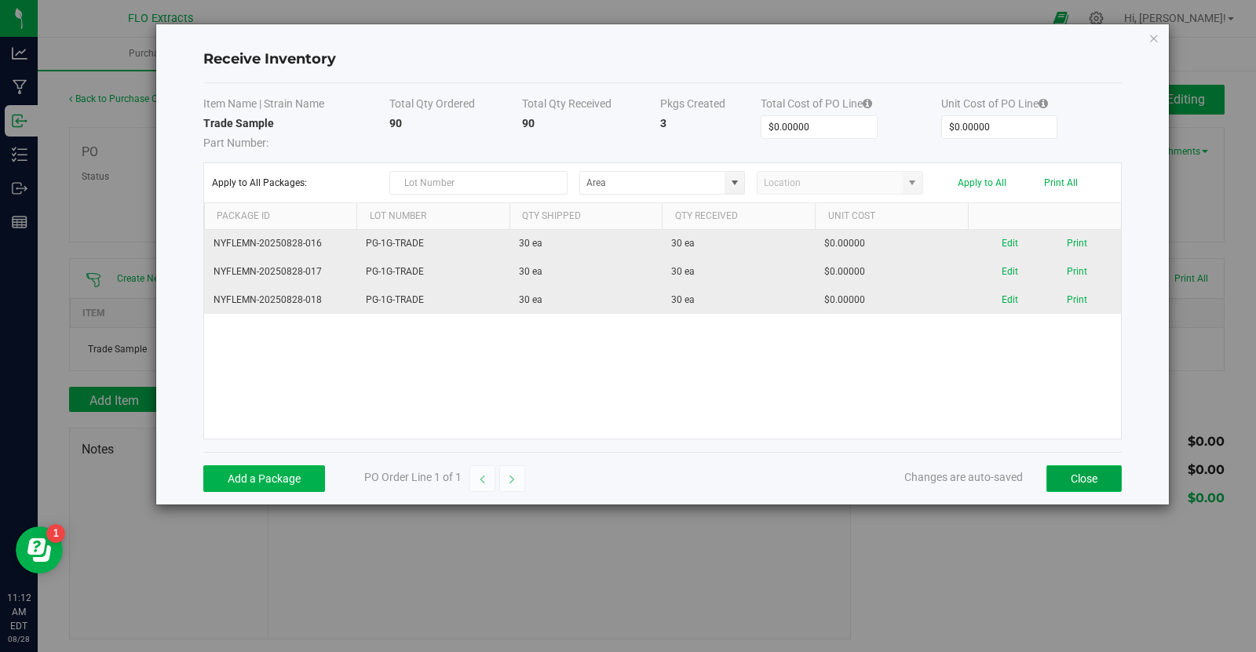
click at [1070, 482] on button "Close" at bounding box center [1083, 478] width 75 height 27
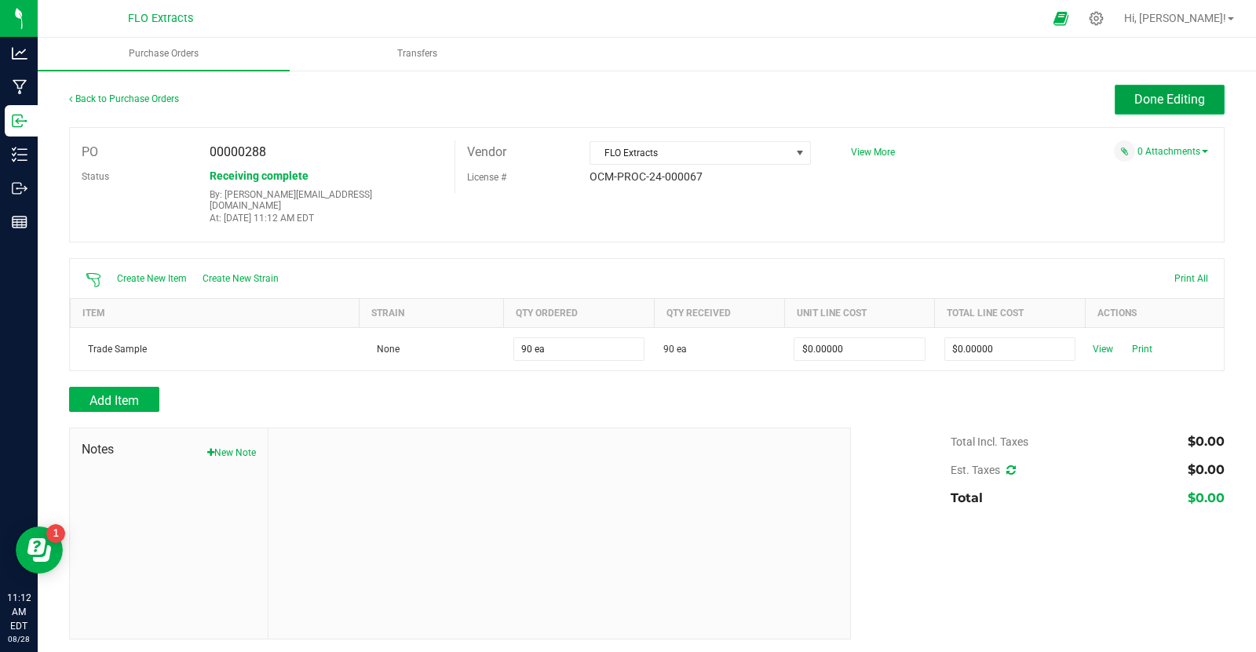
click at [1138, 95] on span "Done Editing" at bounding box center [1169, 99] width 71 height 15
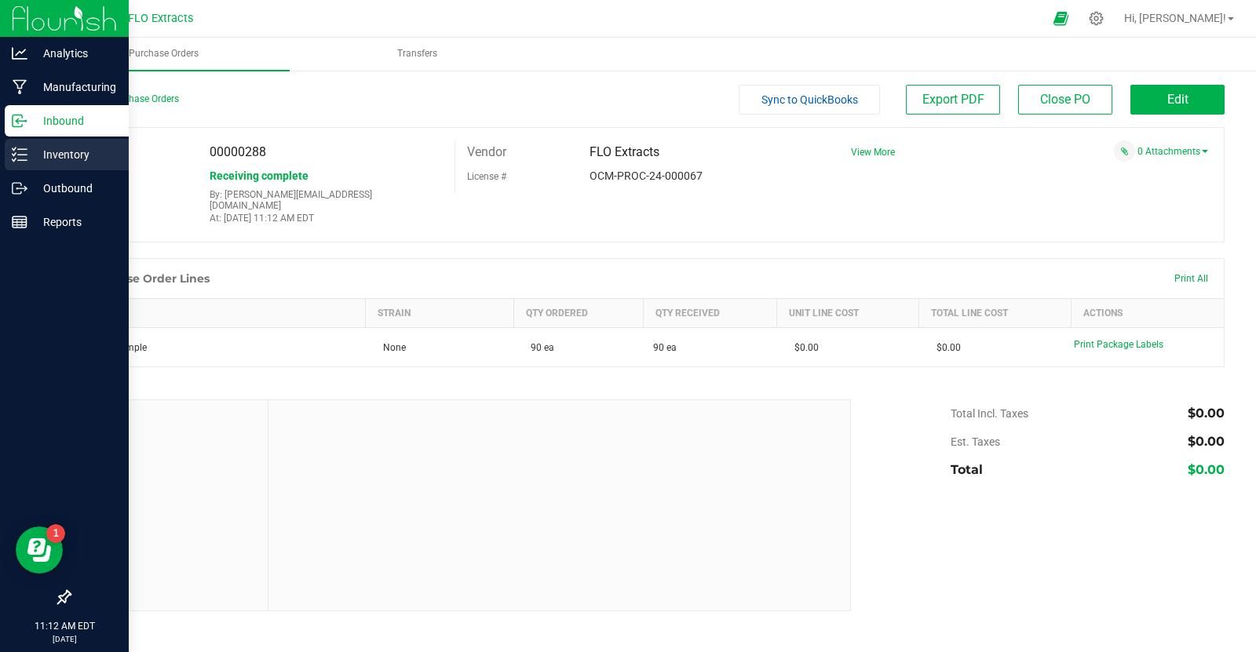
click at [52, 159] on p "Inventory" at bounding box center [74, 154] width 94 height 19
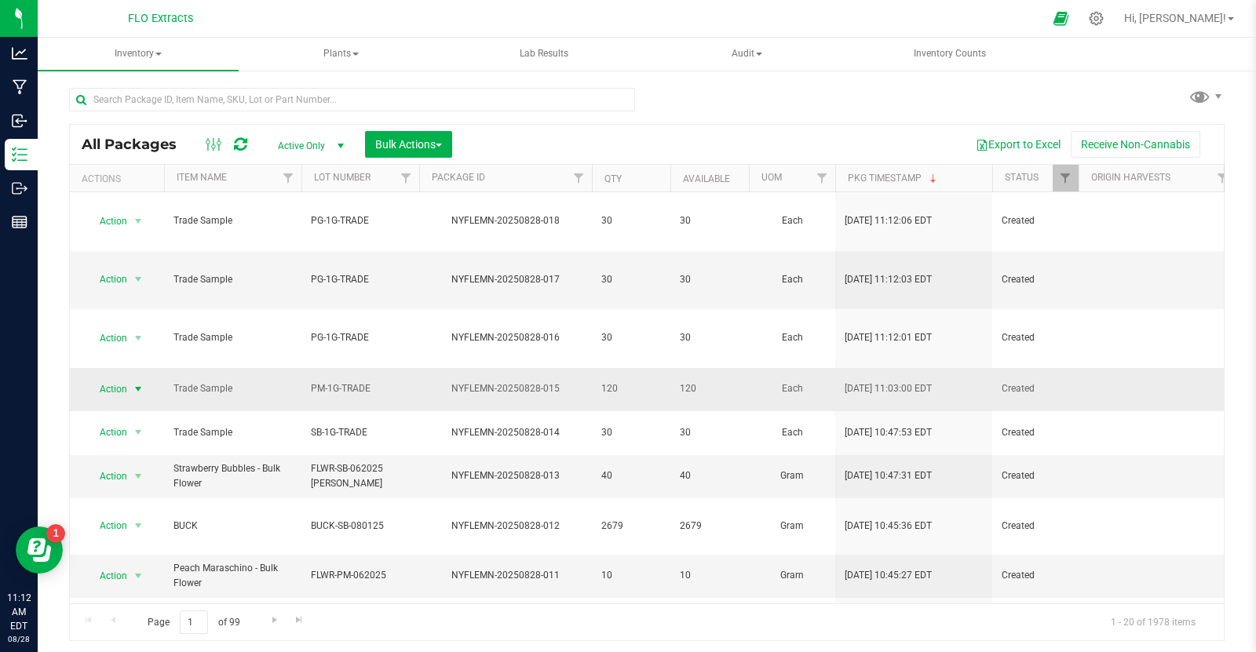
click at [138, 383] on span "select" at bounding box center [138, 389] width 13 height 13
click at [301, 368] on td "PM-1G-TRADE" at bounding box center [360, 389] width 118 height 43
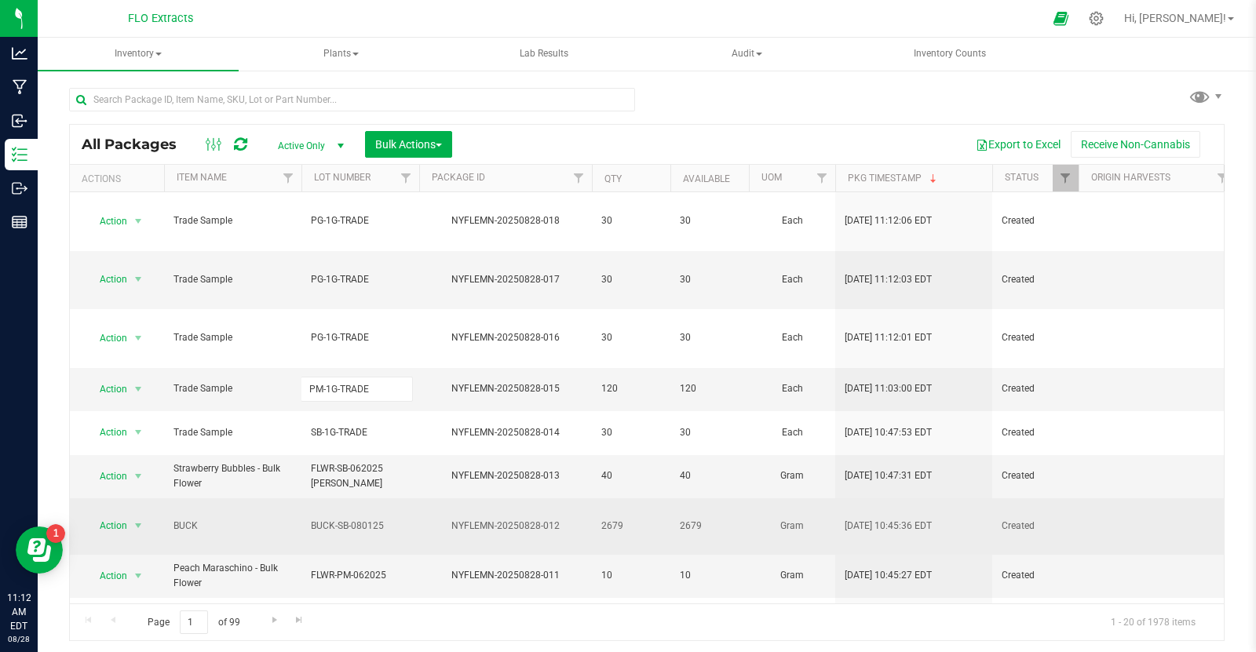
click at [311, 498] on td "BUCK-SB-080125" at bounding box center [360, 526] width 118 height 57
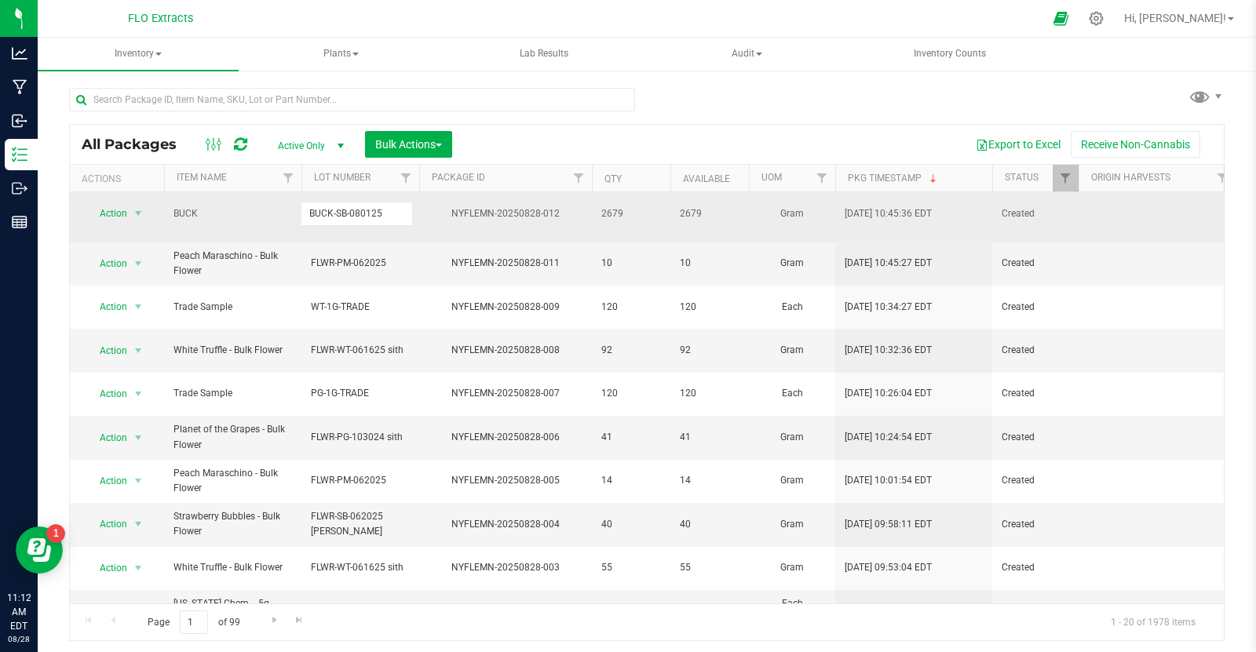
scroll to position [319, 0]
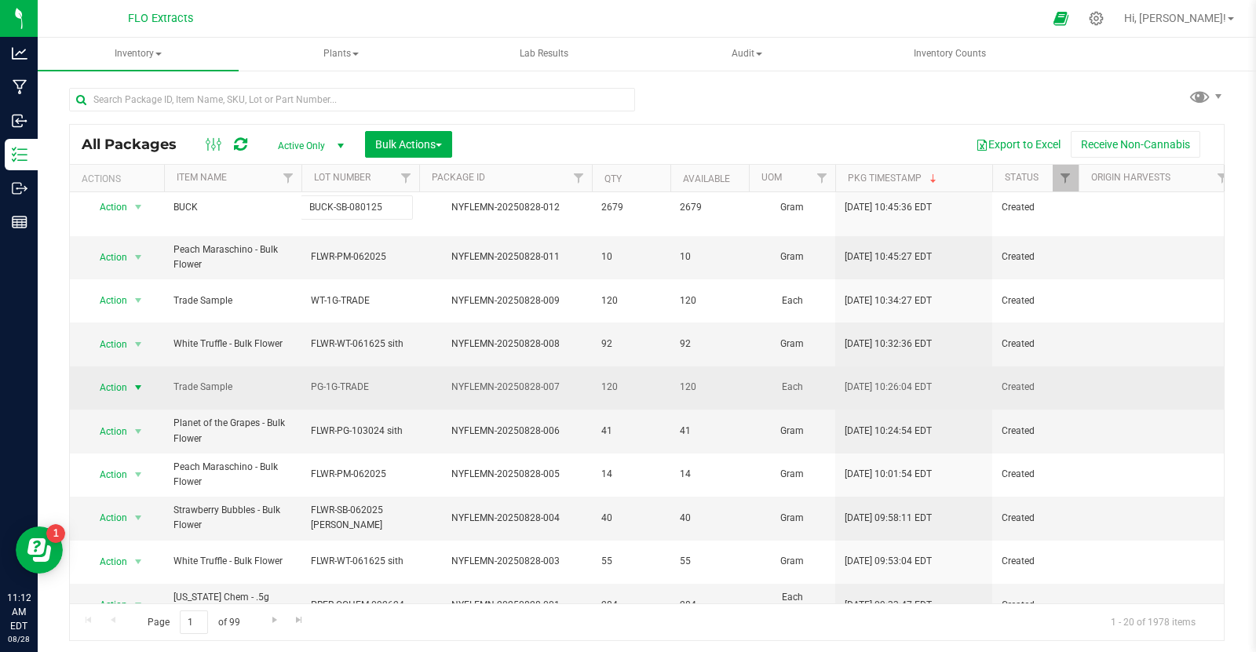
click at [141, 381] on span "select" at bounding box center [138, 387] width 13 height 13
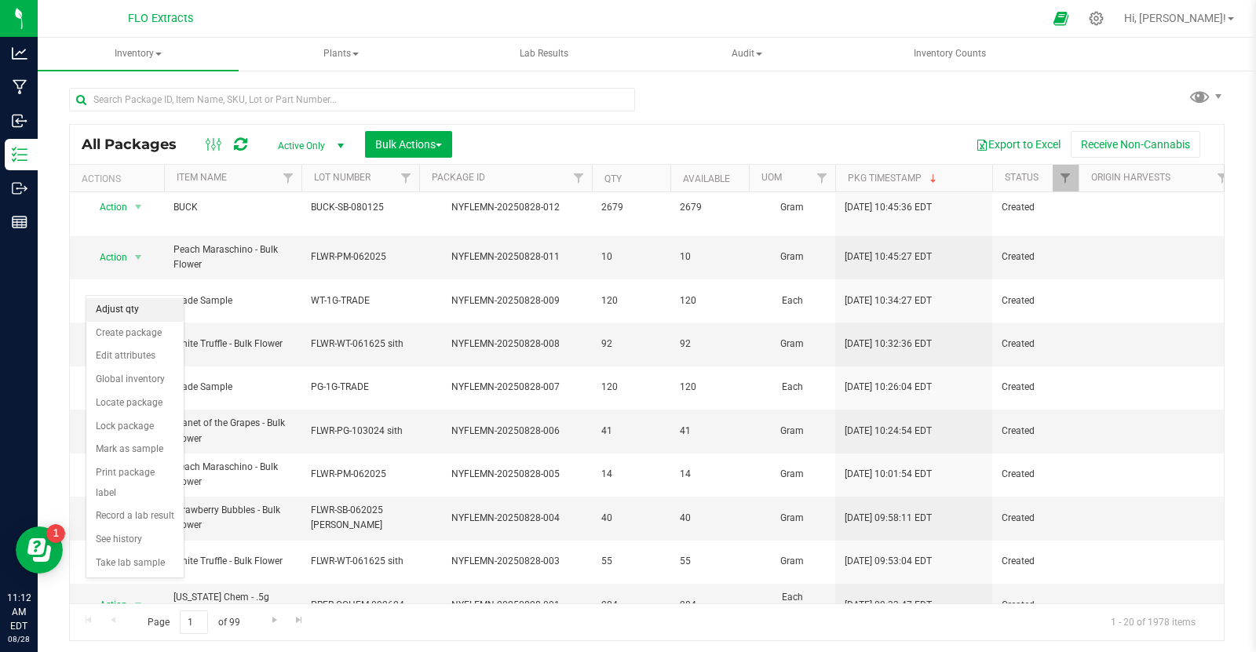
click at [134, 302] on li "Adjust qty" at bounding box center [134, 310] width 97 height 24
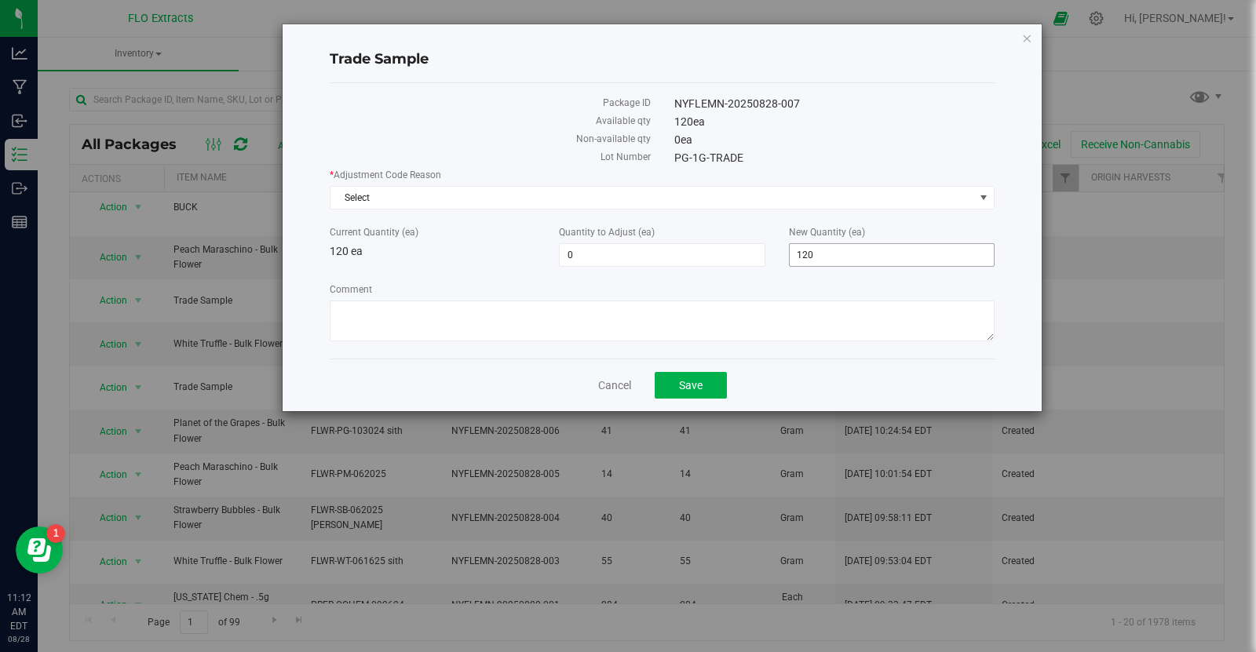
click at [889, 254] on input "120" at bounding box center [892, 255] width 204 height 22
type input "30"
click at [604, 197] on span "Select" at bounding box center [652, 198] width 644 height 22
type input "-90"
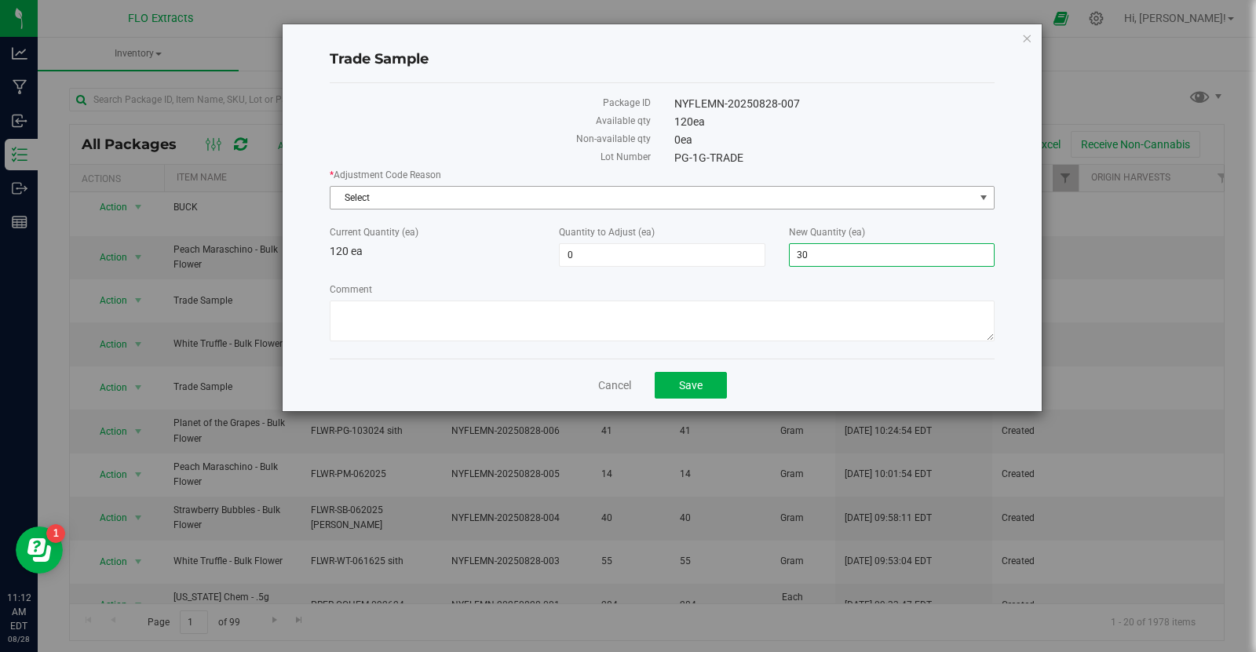
type input "30"
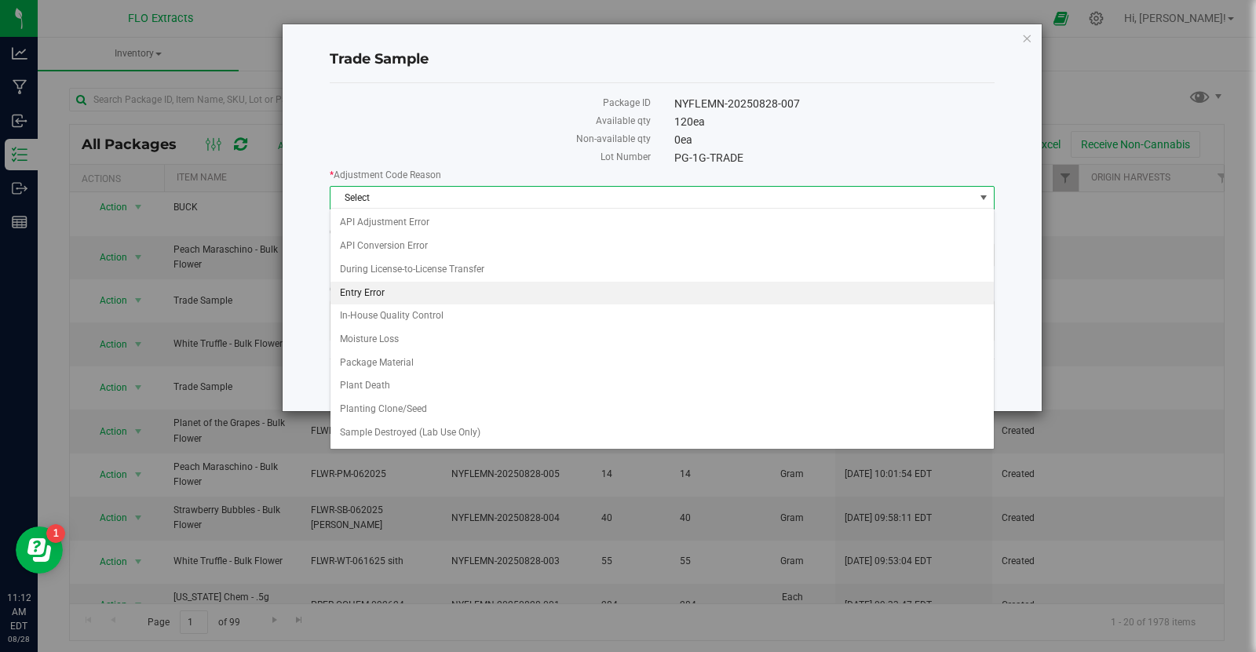
scroll to position [105, 0]
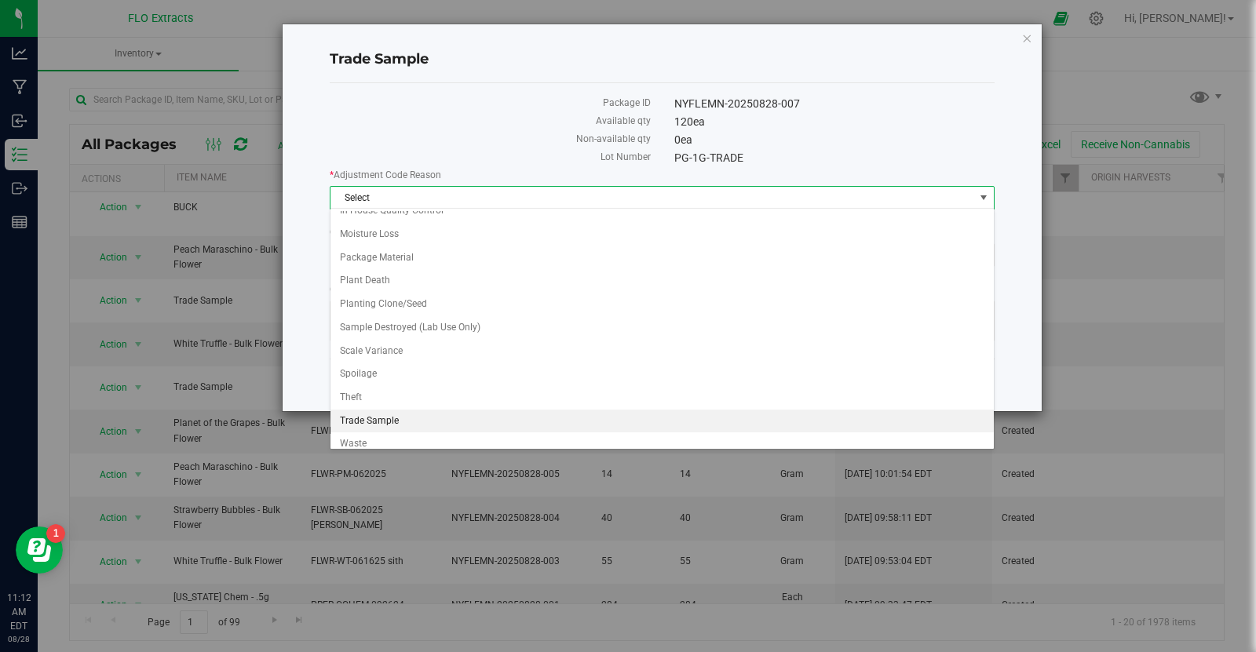
click at [419, 410] on li "Trade Sample" at bounding box center [662, 422] width 664 height 24
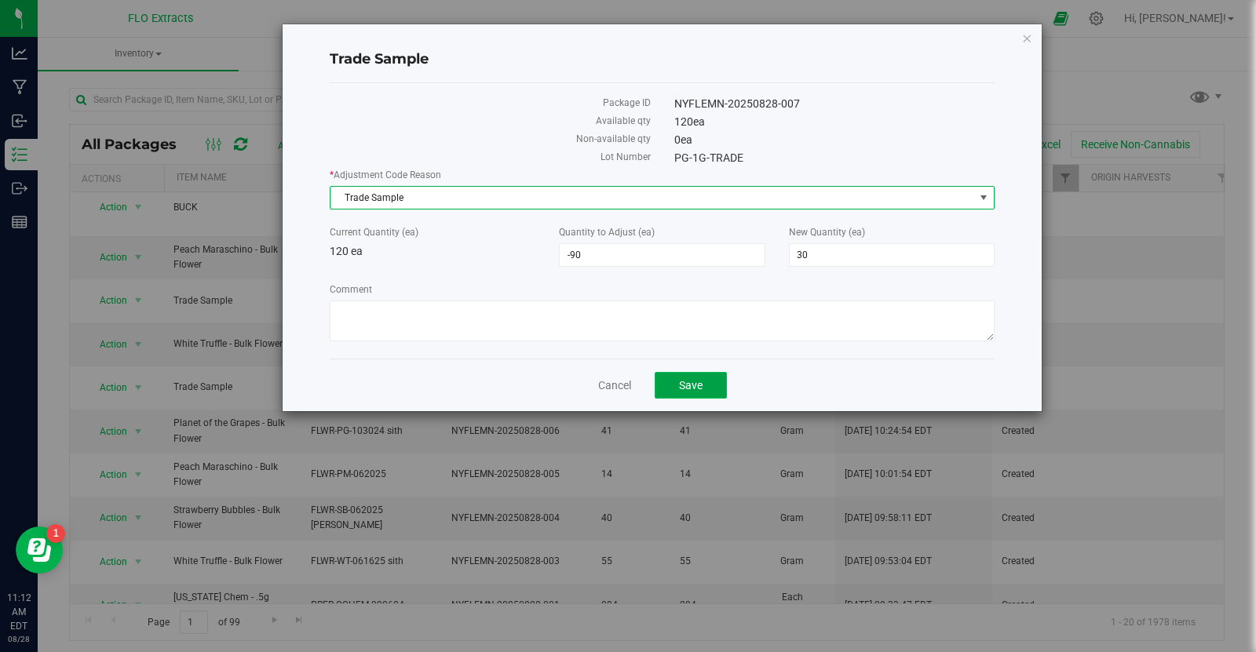
click at [694, 383] on span "Save" at bounding box center [691, 385] width 24 height 13
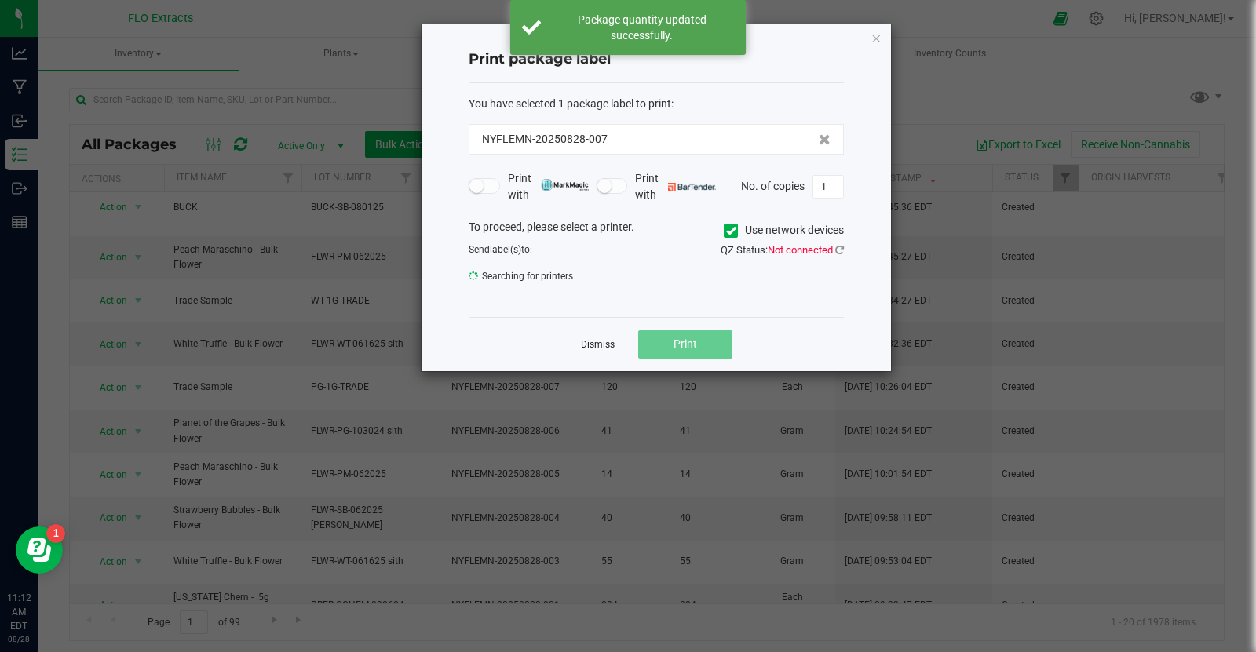
click at [600, 340] on link "Dismiss" at bounding box center [598, 344] width 34 height 13
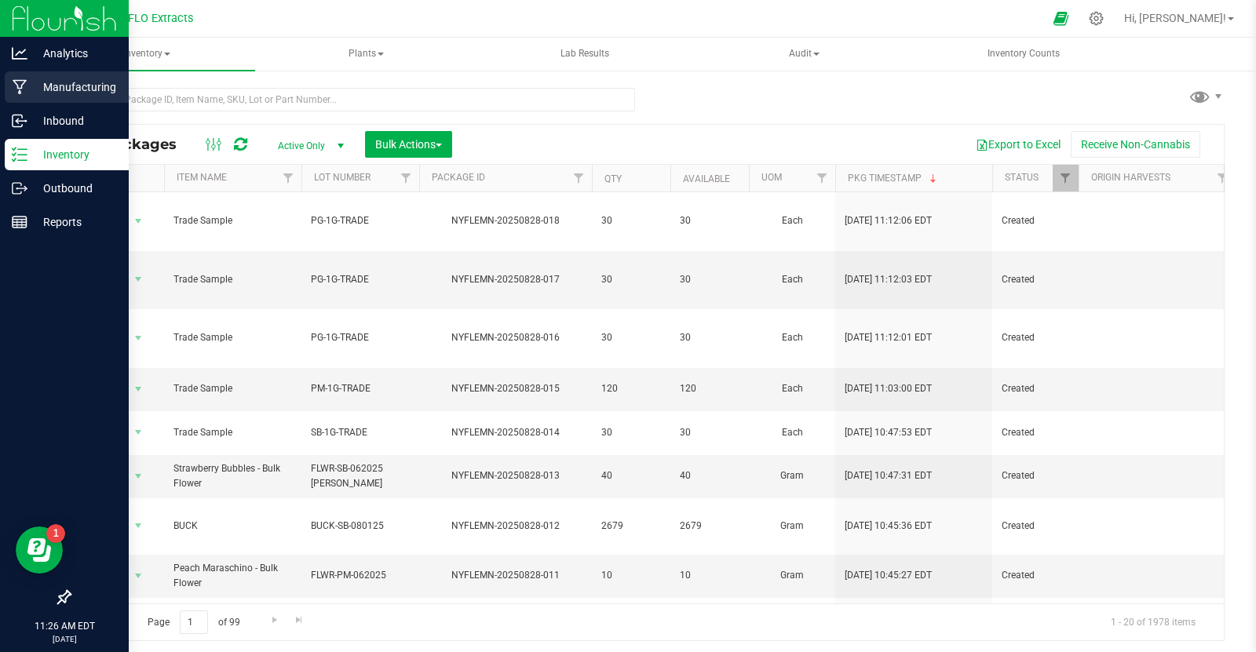
click at [55, 91] on p "Manufacturing" at bounding box center [74, 87] width 94 height 19
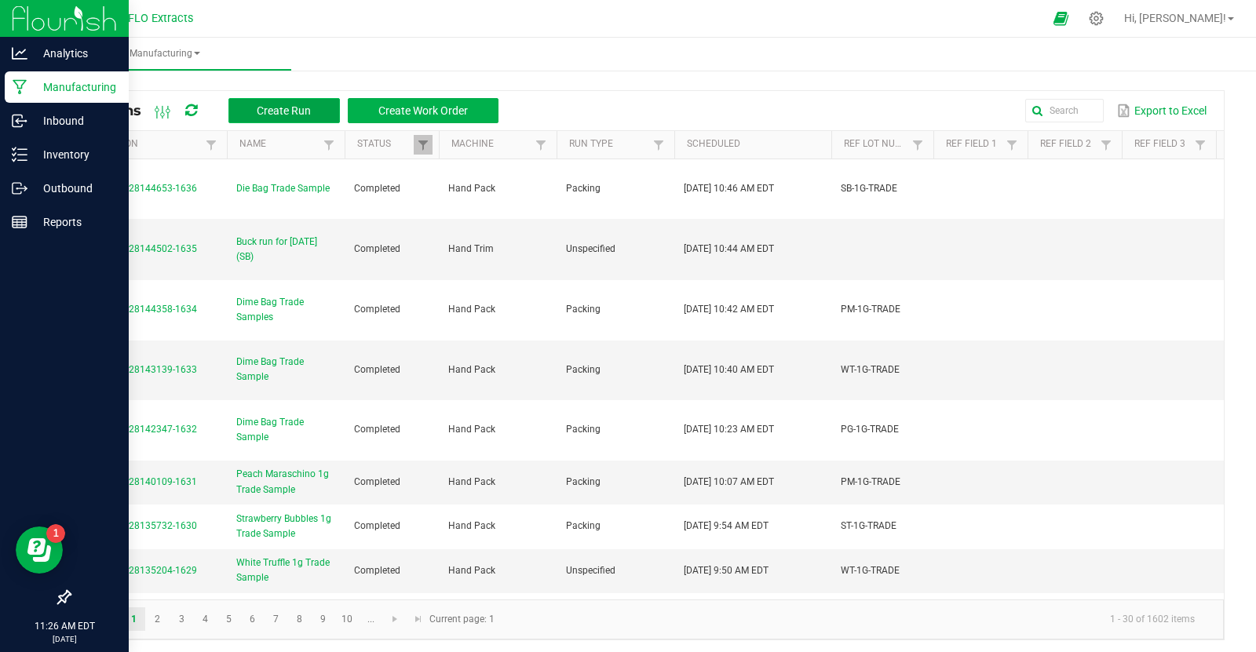
click at [299, 104] on span "Create Run" at bounding box center [284, 110] width 54 height 13
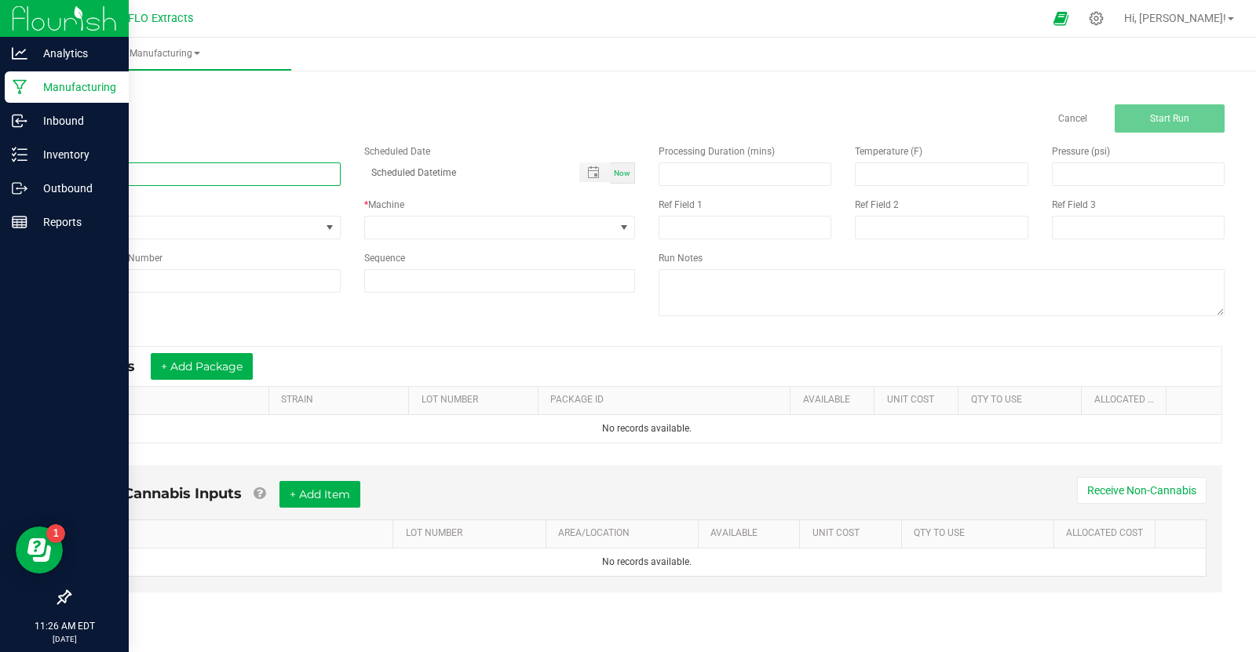
click at [232, 177] on input at bounding box center [205, 174] width 272 height 24
type input "ROSN-OD-082825"
click at [621, 169] on span "Now" at bounding box center [622, 173] width 16 height 9
type input "[DATE] 11:27 AM"
click at [257, 233] on span "None" at bounding box center [195, 228] width 250 height 22
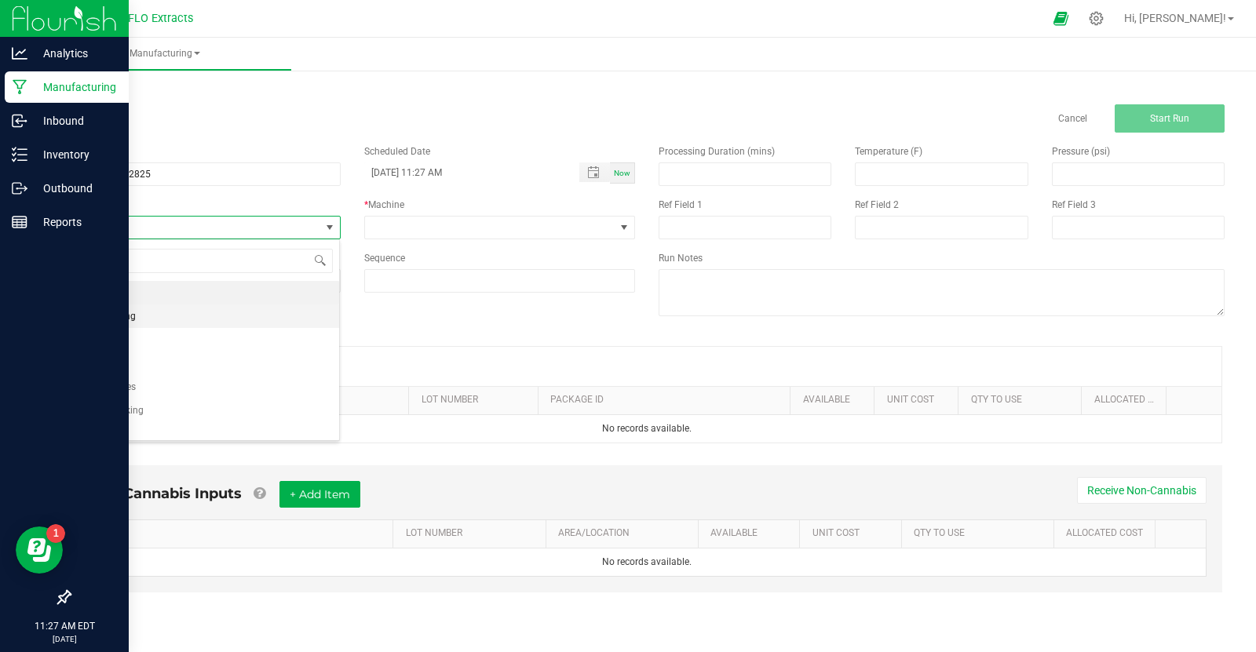
scroll to position [23, 271]
click at [152, 425] on li "Pressing" at bounding box center [204, 434] width 269 height 24
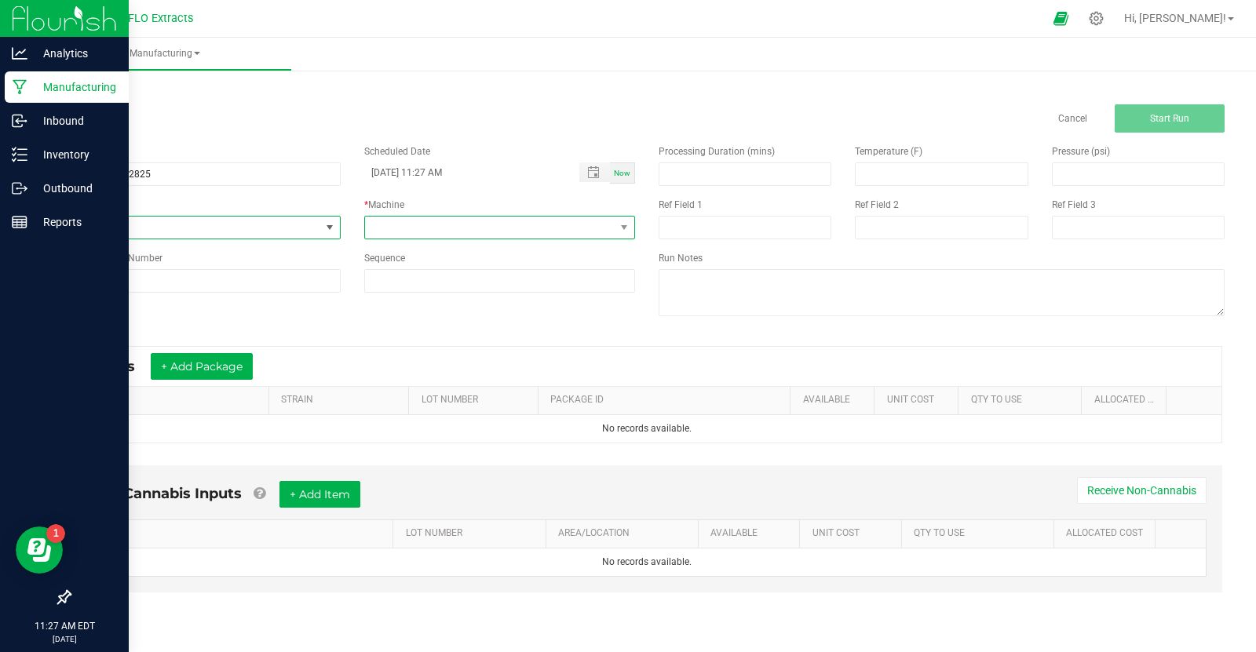
click at [492, 232] on span at bounding box center [490, 228] width 250 height 22
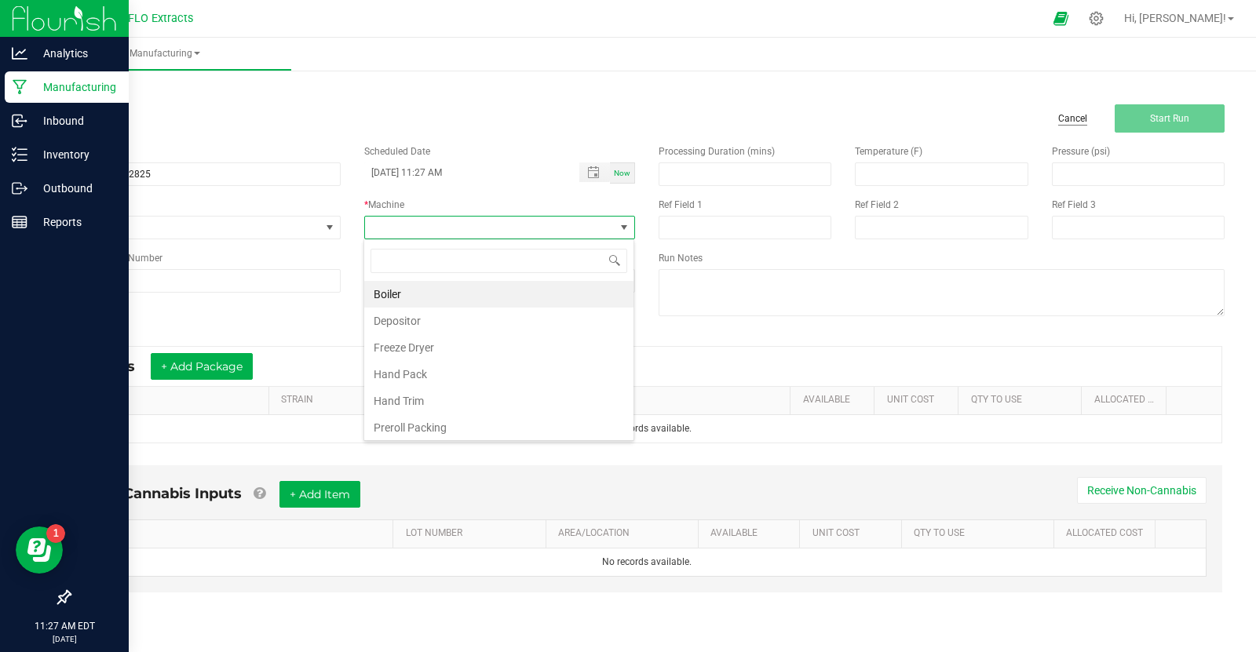
click at [1080, 117] on link "Cancel" at bounding box center [1072, 118] width 29 height 13
